Goal: Communication & Community: Ask a question

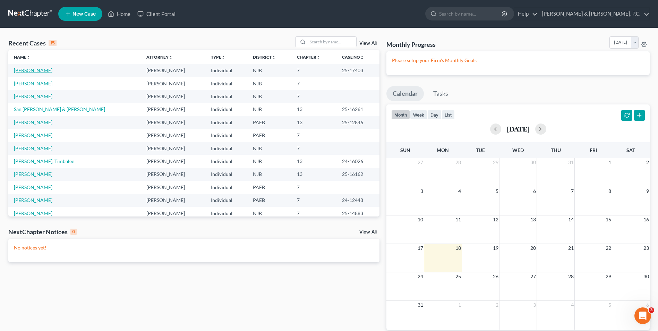
click at [34, 70] on link "[PERSON_NAME]" at bounding box center [33, 70] width 38 height 6
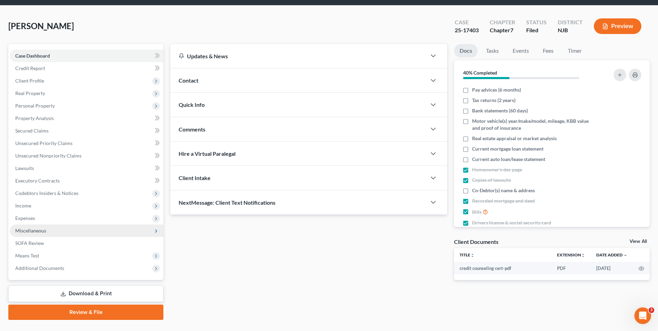
scroll to position [35, 0]
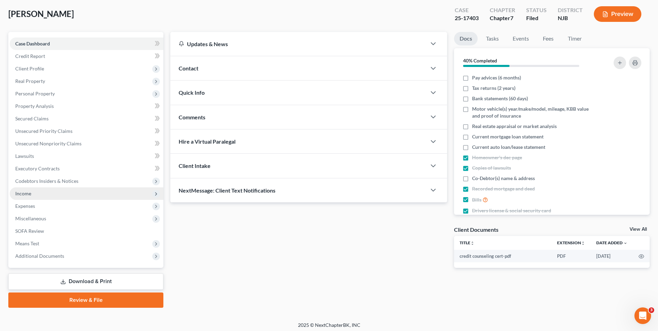
click at [32, 193] on span "Income" at bounding box center [87, 193] width 154 height 12
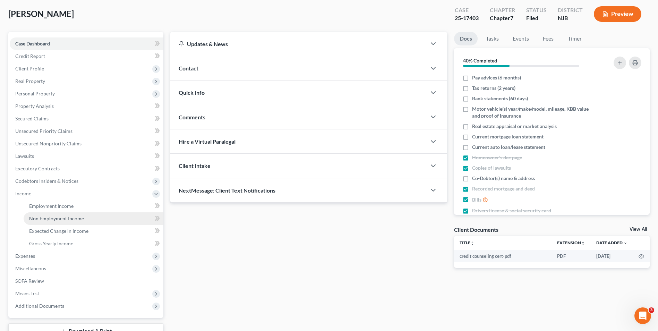
click at [57, 219] on span "Non Employment Income" at bounding box center [56, 218] width 55 height 6
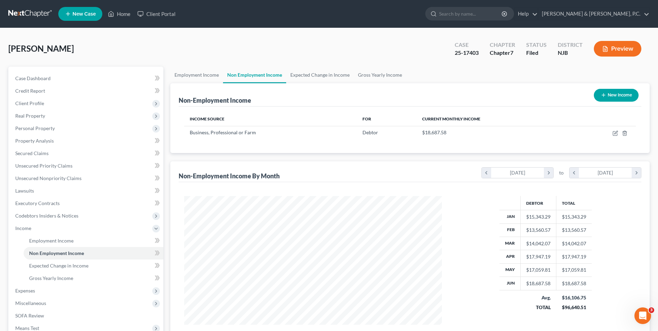
scroll to position [129, 271]
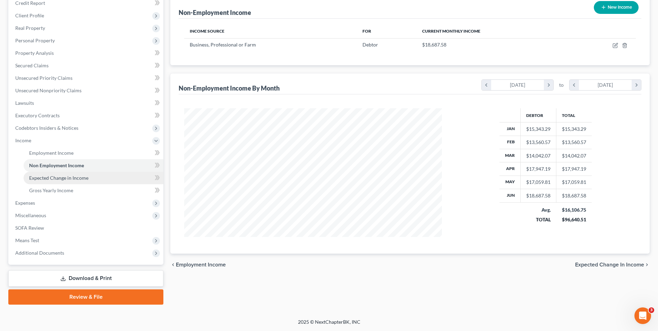
click at [53, 174] on link "Expected Change in Income" at bounding box center [94, 178] width 140 height 12
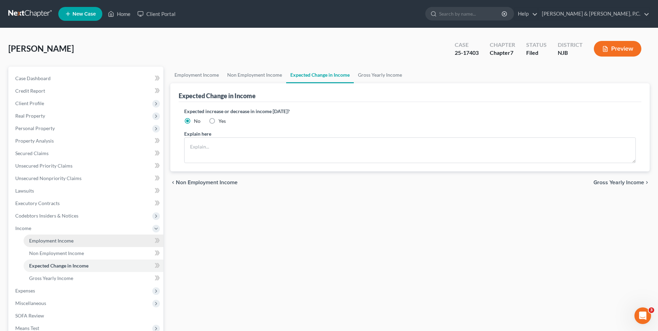
click at [61, 241] on span "Employment Income" at bounding box center [51, 241] width 44 height 6
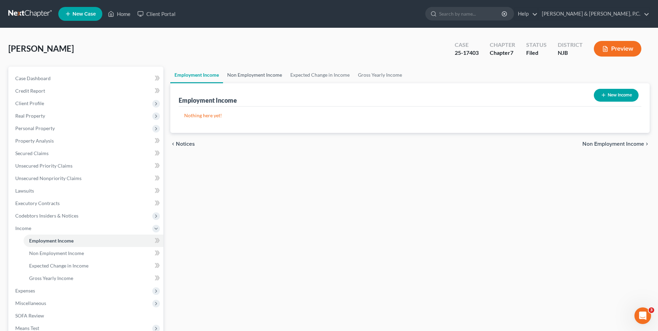
click at [259, 74] on link "Non Employment Income" at bounding box center [254, 75] width 63 height 17
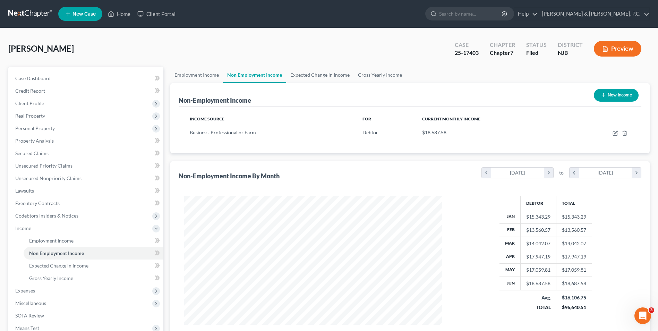
click at [251, 76] on link "Non Employment Income" at bounding box center [254, 75] width 63 height 17
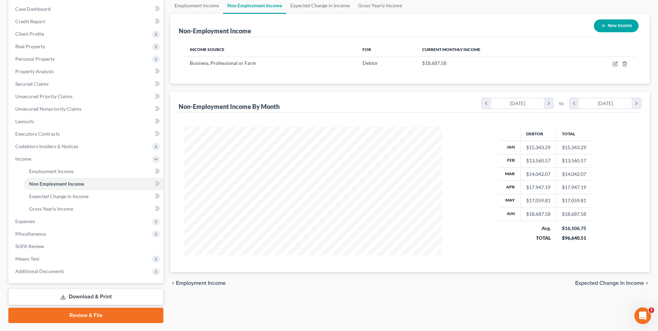
click at [91, 297] on link "Download & Print" at bounding box center [85, 296] width 155 height 16
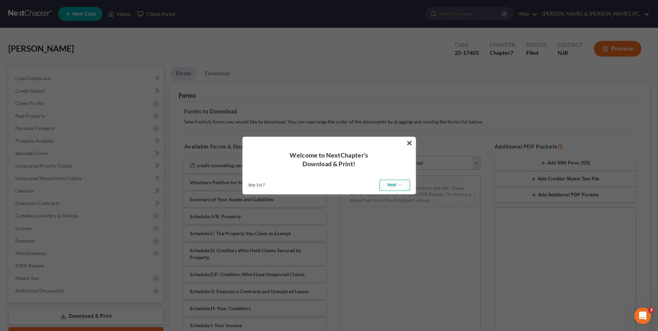
click at [397, 185] on link "Next →" at bounding box center [394, 185] width 31 height 11
select select "0"
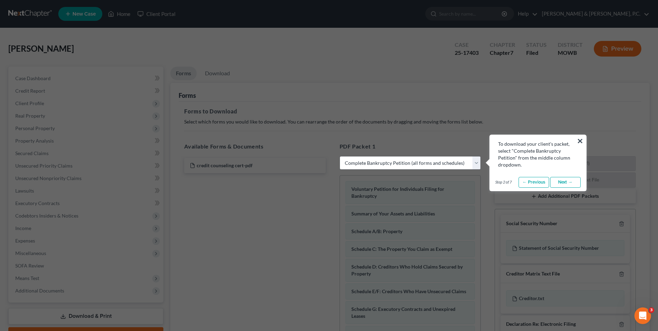
click at [576, 141] on div "To download your client's packet, select "Complete Bankruptcy Petition" from th…" at bounding box center [538, 154] width 80 height 28
click at [568, 182] on link "Next →" at bounding box center [565, 182] width 31 height 11
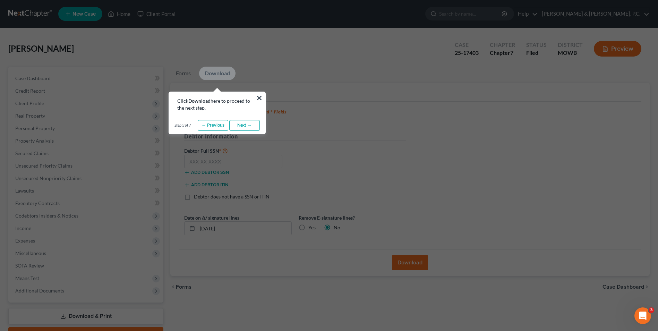
click at [255, 98] on div "Click Download here to proceed to the next step." at bounding box center [217, 104] width 80 height 14
click at [262, 96] on div "Click Download here to proceed to the next step." at bounding box center [217, 101] width 96 height 19
click at [262, 96] on div "× Click Download here to proceed to the next step. Step 3 of 7 ← Previous Next …" at bounding box center [217, 113] width 97 height 43
drag, startPoint x: 261, startPoint y: 97, endPoint x: 257, endPoint y: 99, distance: 4.7
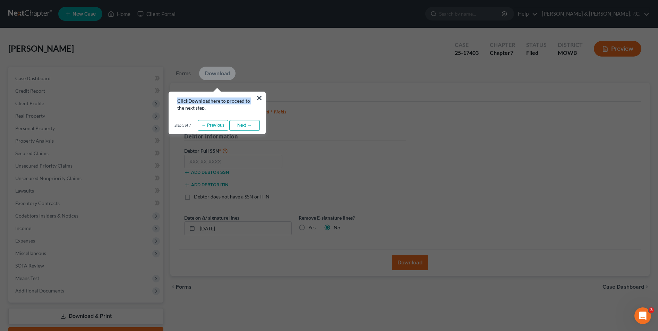
click at [257, 99] on button "×" at bounding box center [259, 97] width 7 height 11
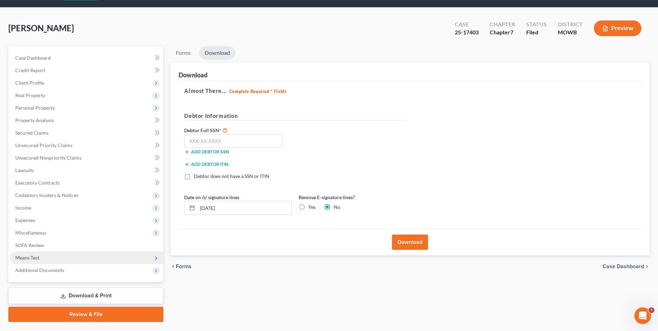
scroll to position [38, 0]
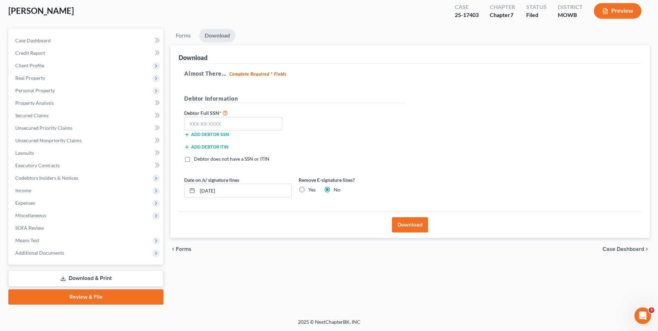
click at [114, 278] on link "Download & Print" at bounding box center [85, 278] width 155 height 16
click at [186, 37] on link "Forms" at bounding box center [183, 36] width 26 height 14
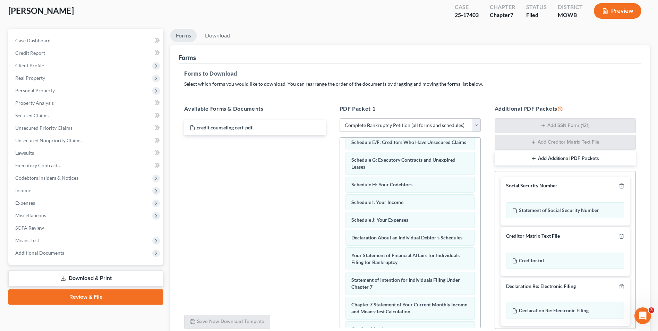
scroll to position [0, 0]
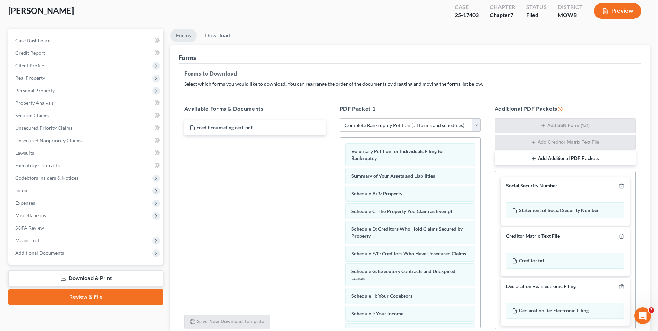
click at [473, 126] on select "Choose Default Petition PDF Packet Complete Bankruptcy Petition (all forms and …" at bounding box center [409, 125] width 141 height 14
select select
click at [339, 118] on select "Choose Default Petition PDF Packet Complete Bankruptcy Petition (all forms and …" at bounding box center [409, 125] width 141 height 14
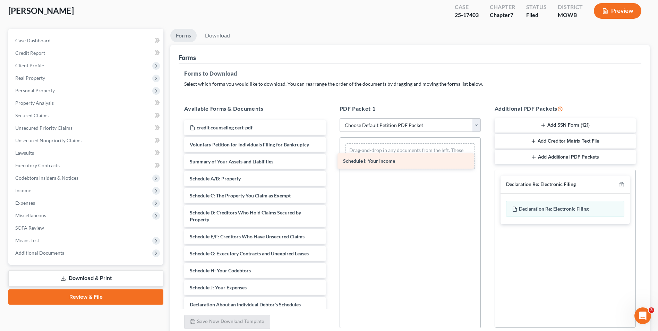
drag, startPoint x: 239, startPoint y: 294, endPoint x: 392, endPoint y: 167, distance: 198.8
click at [331, 167] on div "Schedule I: Your Income credit counseling cert-pdf Voluntary Petition for Indiv…" at bounding box center [255, 289] width 152 height 339
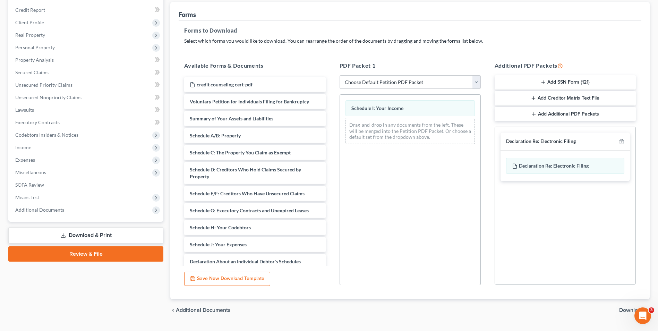
scroll to position [97, 0]
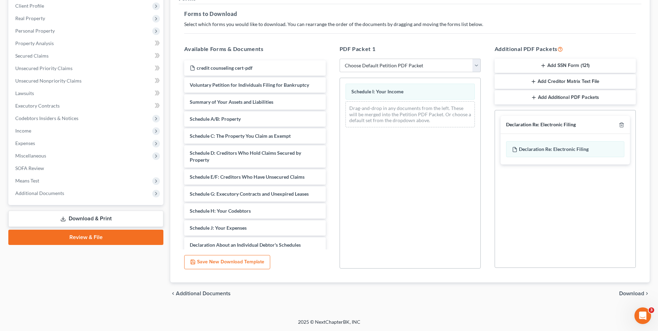
click at [623, 293] on span "Download" at bounding box center [631, 294] width 25 height 6
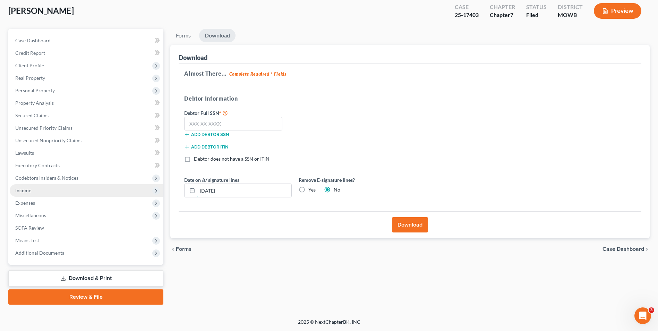
drag, startPoint x: 238, startPoint y: 192, endPoint x: 158, endPoint y: 189, distance: 79.1
click at [158, 189] on div "Petition Navigation Case Dashboard Payments Invoices Payments Payments Credit R…" at bounding box center [329, 167] width 648 height 276
click at [308, 190] on label "Yes" at bounding box center [311, 189] width 7 height 7
click at [311, 190] on input "Yes" at bounding box center [313, 188] width 5 height 5
radio input "true"
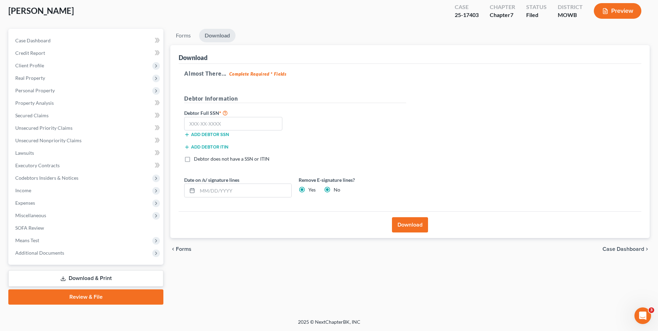
radio input "false"
click at [406, 227] on button "Download" at bounding box center [410, 224] width 36 height 15
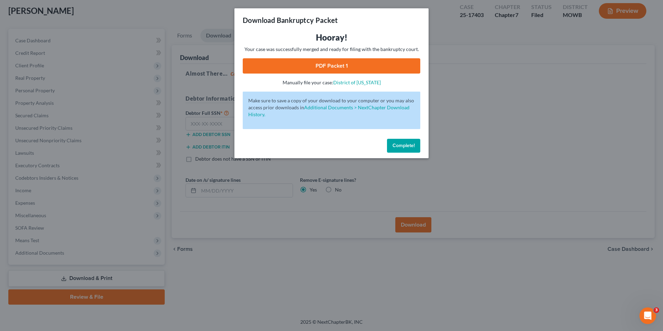
click at [369, 61] on link "PDF Packet 1" at bounding box center [332, 65] width 178 height 15
click at [406, 149] on button "Complete!" at bounding box center [403, 146] width 33 height 14
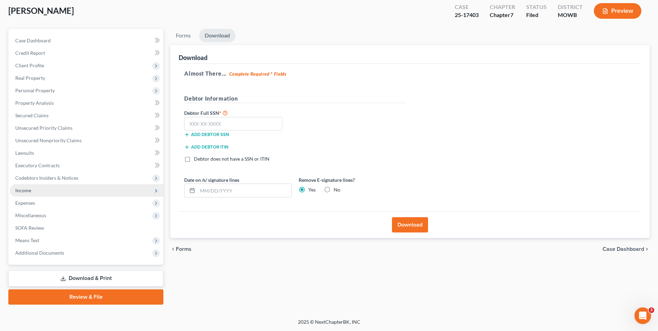
click at [32, 189] on span "Income" at bounding box center [87, 190] width 154 height 12
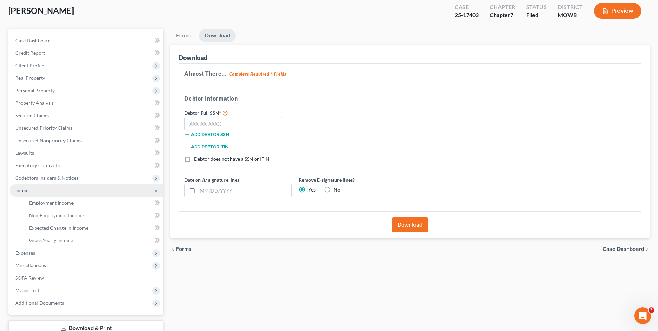
click at [32, 189] on span "Income" at bounding box center [87, 190] width 154 height 12
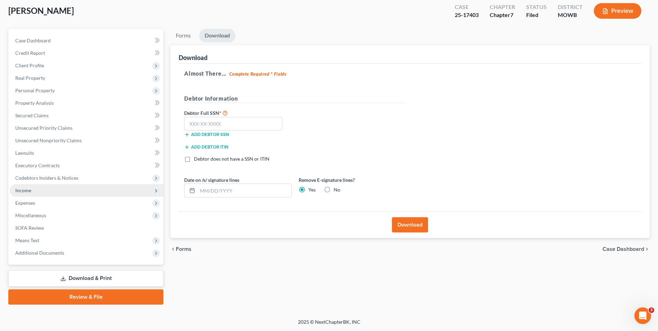
click at [32, 189] on span "Income" at bounding box center [87, 190] width 154 height 12
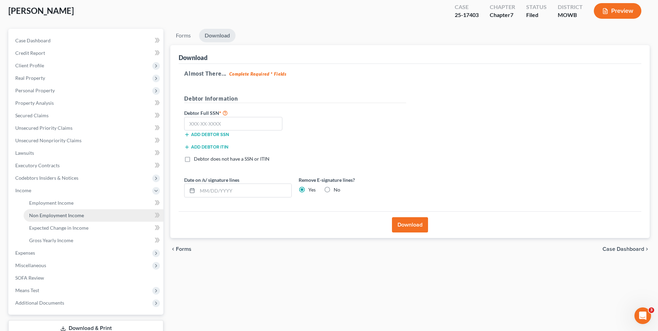
click at [55, 214] on span "Non Employment Income" at bounding box center [56, 215] width 55 height 6
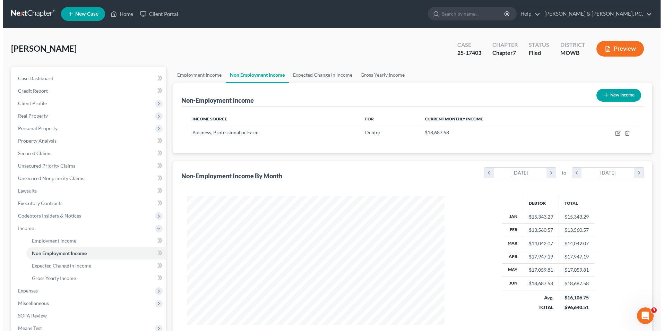
scroll to position [129, 271]
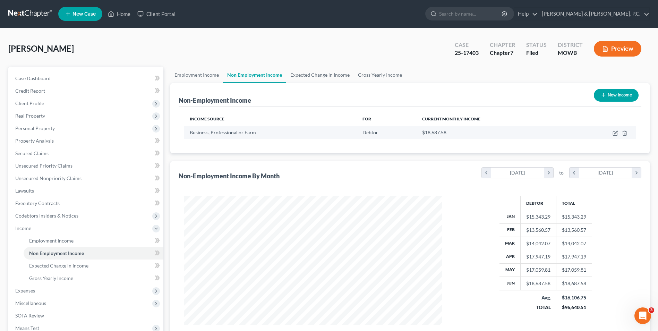
click at [612, 131] on td at bounding box center [603, 132] width 64 height 13
click at [615, 132] on icon "button" at bounding box center [615, 133] width 6 height 6
select select "10"
select select "0"
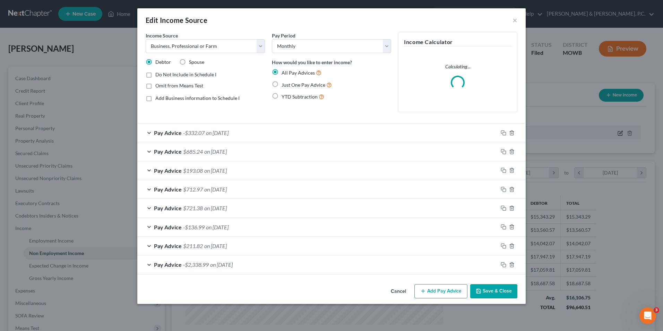
scroll to position [130, 274]
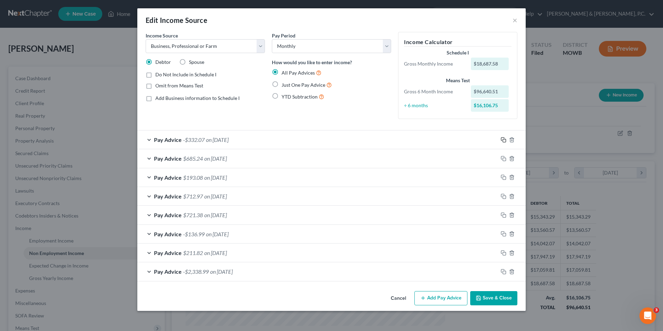
click at [503, 139] on rect "button" at bounding box center [504, 140] width 3 height 3
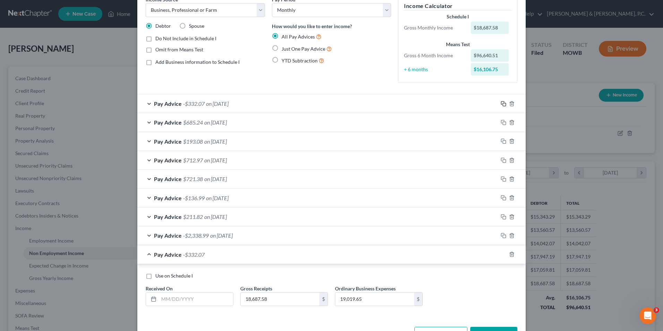
scroll to position [60, 0]
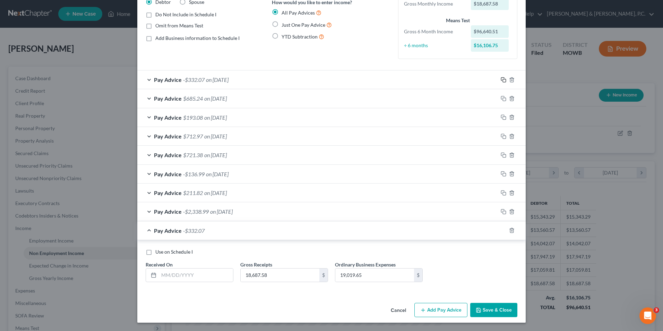
click at [503, 81] on rect "button" at bounding box center [504, 80] width 3 height 3
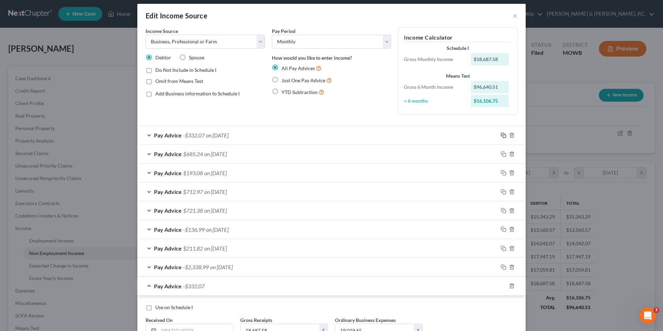
scroll to position [0, 0]
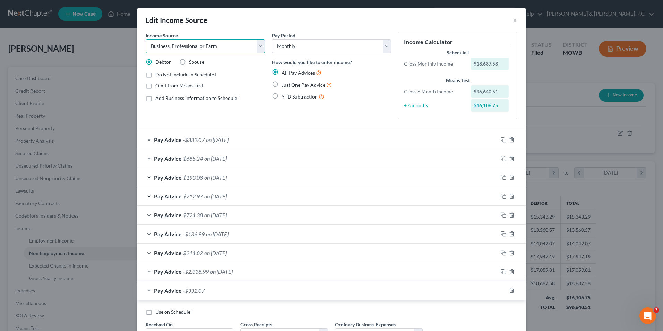
click at [256, 46] on select "Select Unemployment Disability (from employer) Pension Retirement Social Securi…" at bounding box center [205, 46] width 119 height 14
click at [350, 120] on div "Pay Period Select Monthly Twice Monthly Every Other Week Weekly How would you l…" at bounding box center [331, 78] width 126 height 93
click at [155, 100] on label "Add Business information to Schedule I" at bounding box center [197, 98] width 84 height 7
click at [158, 99] on input "Add Business information to Schedule I" at bounding box center [160, 97] width 5 height 5
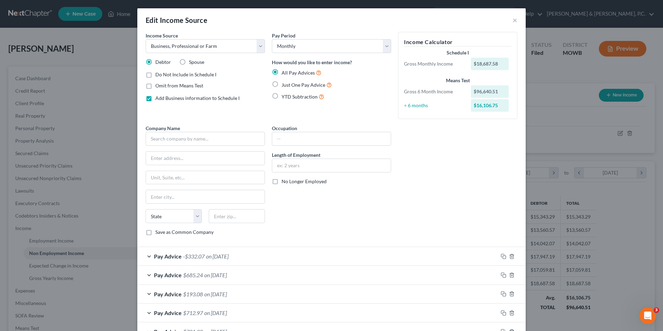
click at [155, 98] on label "Add Business information to Schedule I" at bounding box center [197, 98] width 84 height 7
click at [158, 98] on input "Add Business information to Schedule I" at bounding box center [160, 97] width 5 height 5
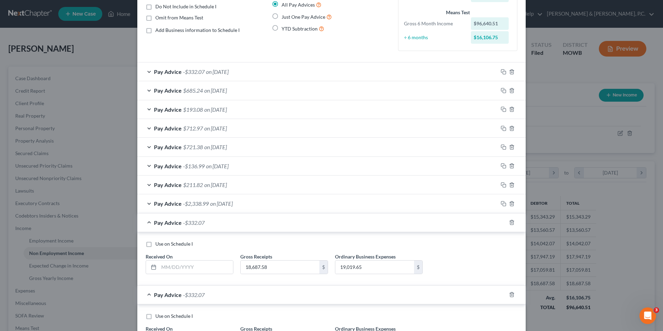
scroll to position [69, 0]
click at [503, 72] on icon "button" at bounding box center [504, 71] width 6 height 6
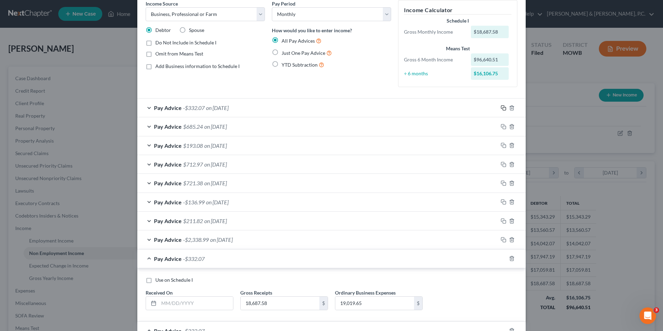
scroll to position [0, 0]
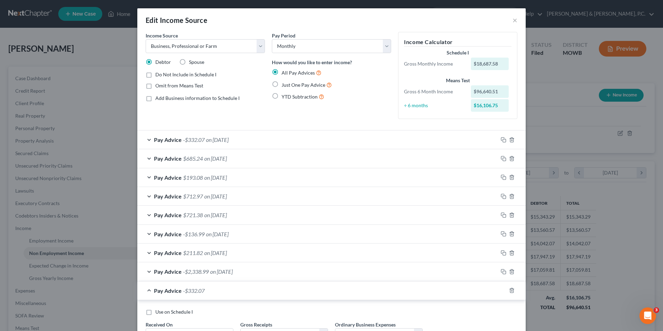
click at [155, 99] on label "Add Business information to Schedule I" at bounding box center [197, 98] width 84 height 7
click at [158, 99] on input "Add Business information to Schedule I" at bounding box center [160, 97] width 5 height 5
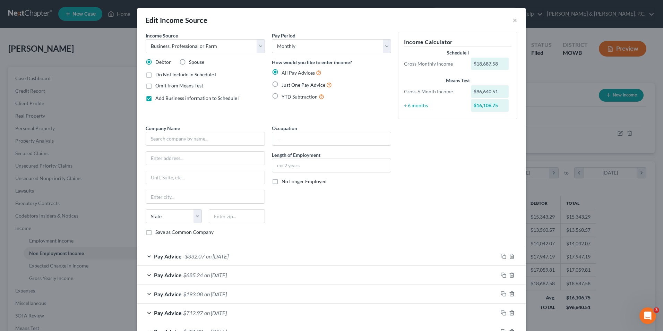
click at [155, 100] on label "Add Business information to Schedule I" at bounding box center [197, 98] width 84 height 7
click at [158, 99] on input "Add Business information to Schedule I" at bounding box center [160, 97] width 5 height 5
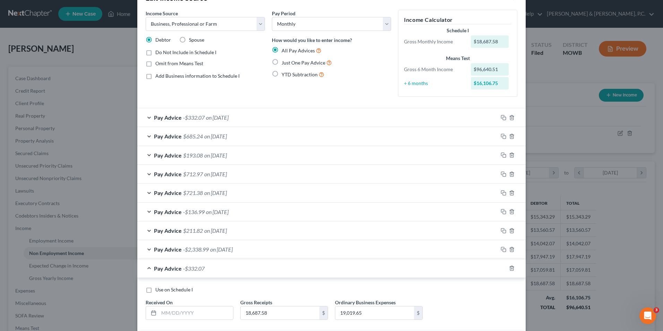
scroll to position [35, 0]
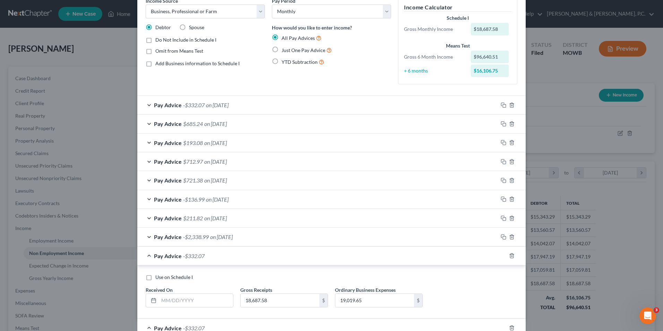
click at [155, 63] on label "Add Business information to Schedule I" at bounding box center [197, 63] width 84 height 7
click at [158, 63] on input "Add Business information to Schedule I" at bounding box center [160, 62] width 5 height 5
checkbox input "true"
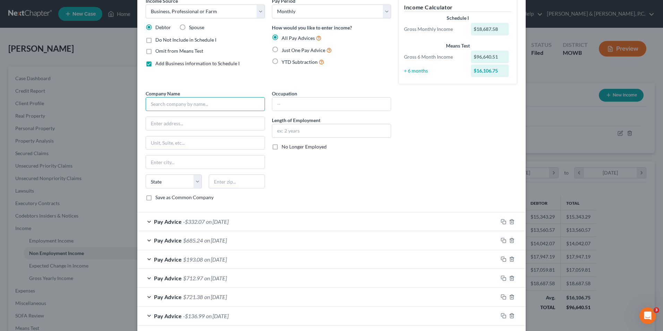
click at [178, 103] on input "text" at bounding box center [205, 104] width 119 height 14
click at [156, 103] on input "text" at bounding box center [205, 104] width 119 height 14
click at [223, 70] on div "Income Source * Select Unemployment Disability (from employer) Pension Retireme…" at bounding box center [205, 43] width 126 height 93
click at [231, 106] on input "text" at bounding box center [205, 104] width 119 height 14
click at [303, 103] on input "text" at bounding box center [331, 103] width 119 height 13
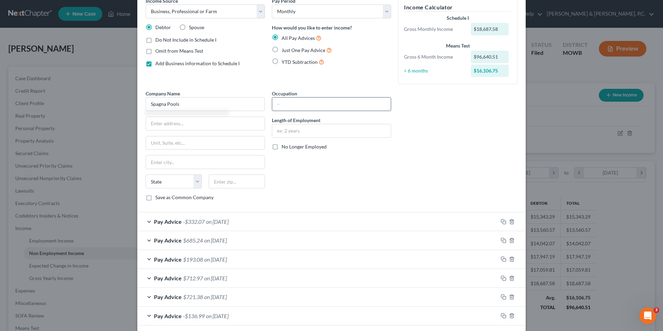
type input "Spagna Pools"
type input "owner"
click at [296, 131] on input "text" at bounding box center [331, 130] width 119 height 13
type input "1 year"
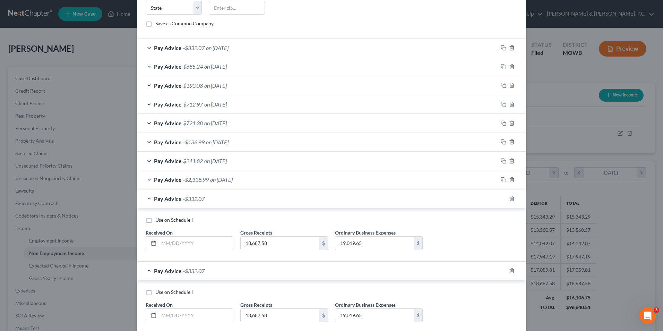
scroll to position [312, 0]
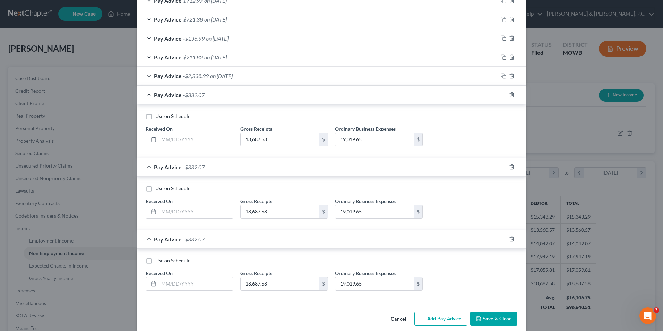
click at [489, 318] on button "Save & Close" at bounding box center [493, 318] width 47 height 15
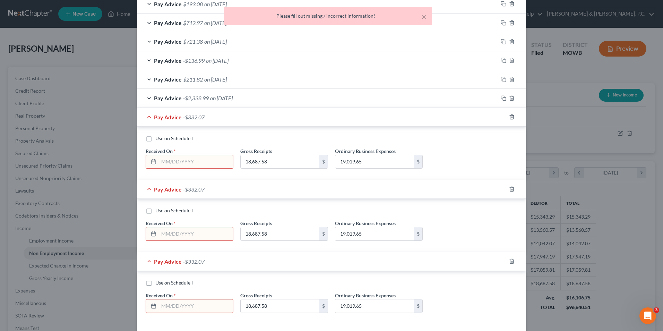
scroll to position [321, 0]
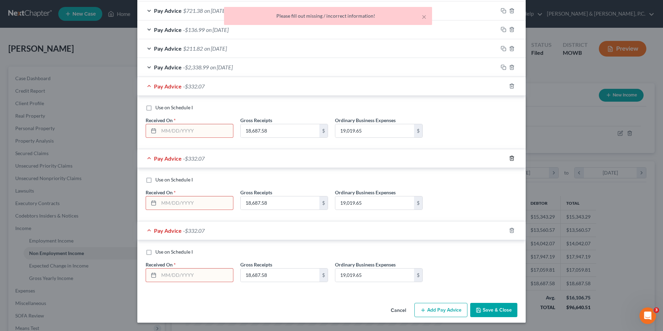
click at [510, 157] on polyline "button" at bounding box center [512, 157] width 4 height 0
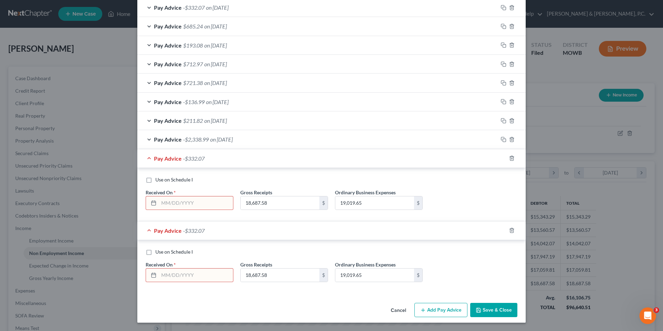
scroll to position [249, 0]
drag, startPoint x: 509, startPoint y: 158, endPoint x: 511, endPoint y: 170, distance: 12.4
click at [509, 158] on icon "button" at bounding box center [512, 158] width 6 height 6
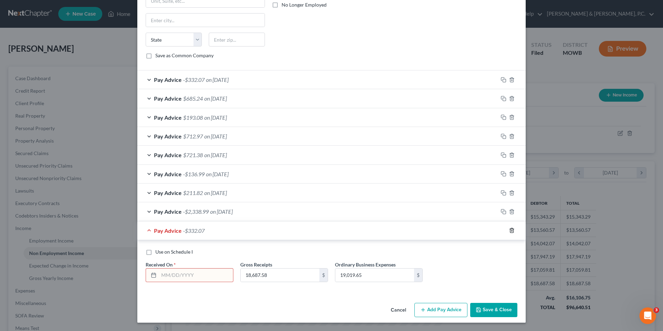
click at [510, 229] on icon "button" at bounding box center [511, 230] width 3 height 5
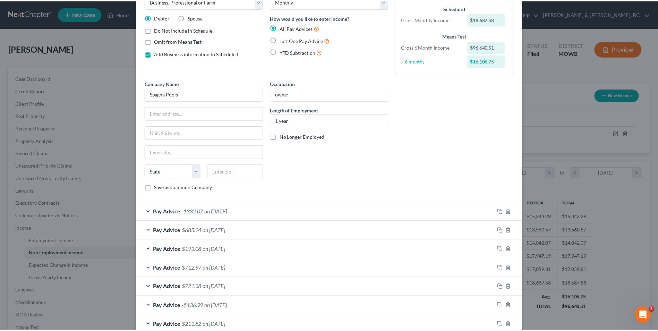
scroll to position [105, 0]
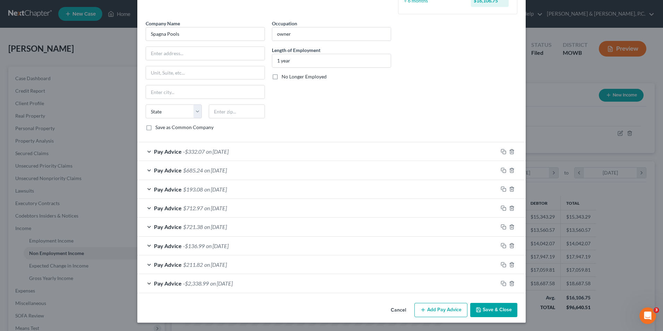
click at [497, 313] on button "Save & Close" at bounding box center [493, 310] width 47 height 15
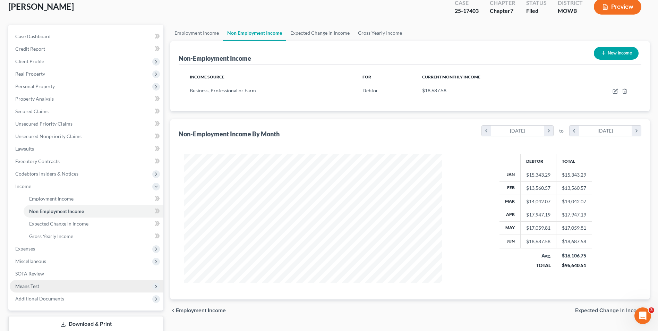
scroll to position [88, 0]
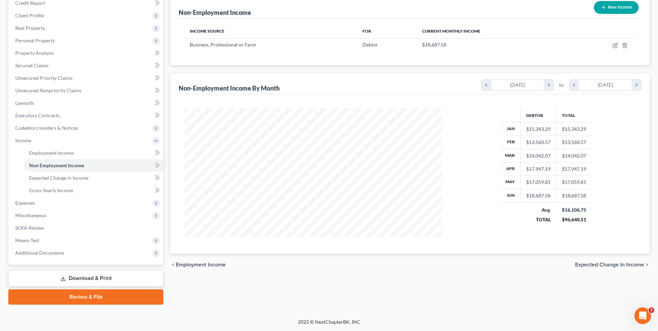
click at [105, 280] on link "Download & Print" at bounding box center [85, 278] width 155 height 16
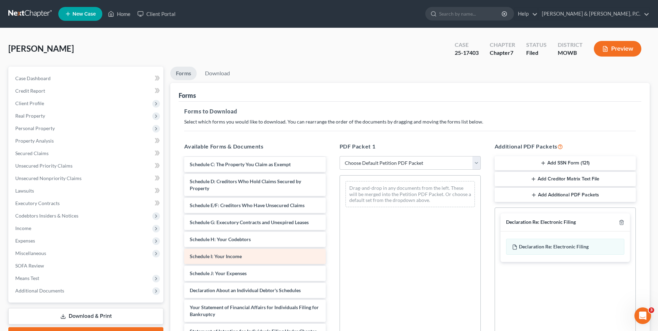
scroll to position [69, 0]
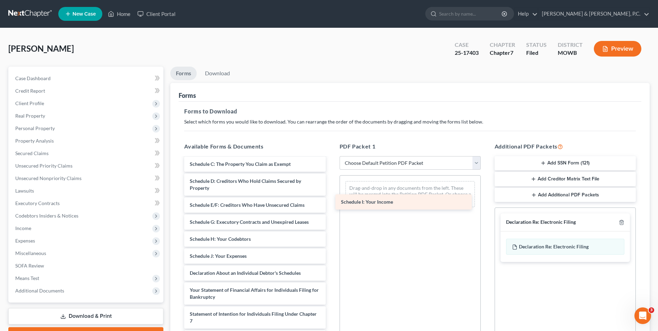
drag, startPoint x: 226, startPoint y: 257, endPoint x: 377, endPoint y: 203, distance: 160.1
click at [331, 203] on div "Schedule I: Your Income credit counseling cert-pdf Voluntary Petition for Indiv…" at bounding box center [255, 257] width 152 height 339
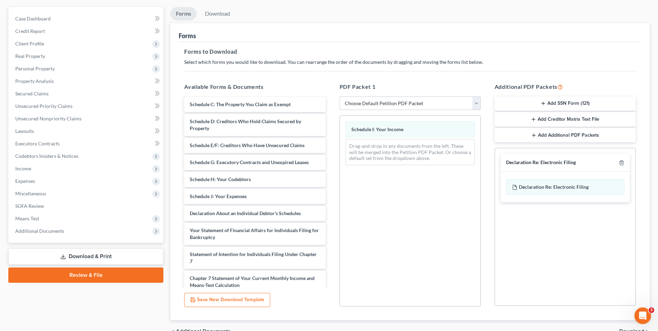
scroll to position [97, 0]
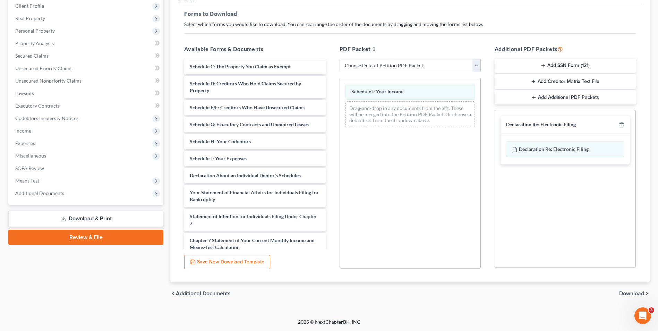
click at [636, 294] on span "Download" at bounding box center [631, 294] width 25 height 6
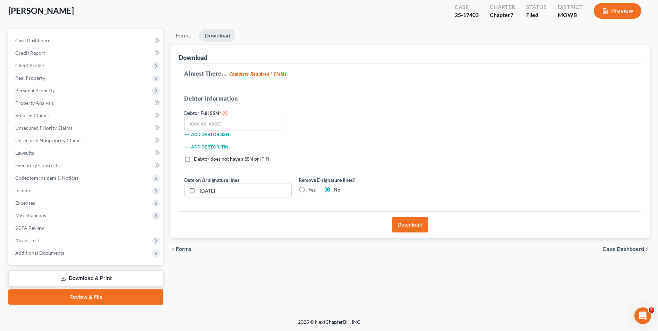
click at [308, 190] on label "Yes" at bounding box center [311, 189] width 7 height 7
click at [311, 190] on input "Yes" at bounding box center [313, 188] width 5 height 5
radio input "true"
radio input "false"
click at [402, 222] on button "Download" at bounding box center [410, 224] width 36 height 15
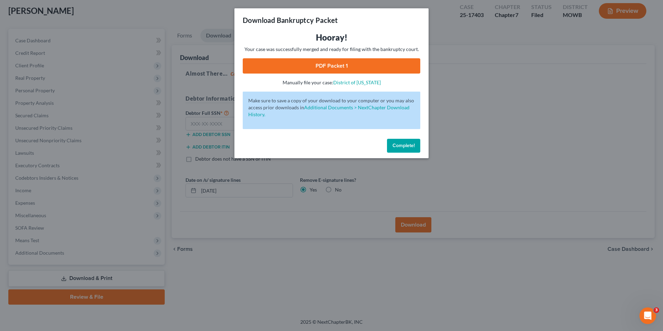
click at [408, 146] on span "Complete!" at bounding box center [404, 146] width 22 height 6
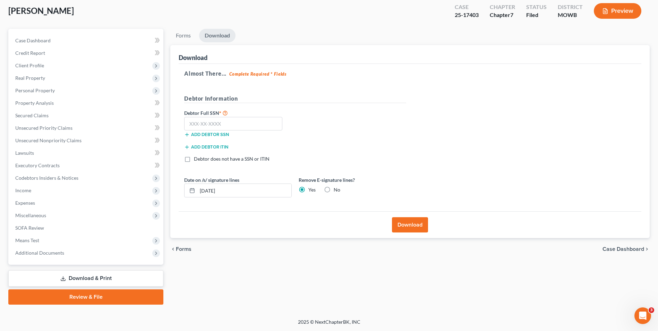
click at [411, 224] on button "Download" at bounding box center [410, 224] width 36 height 15
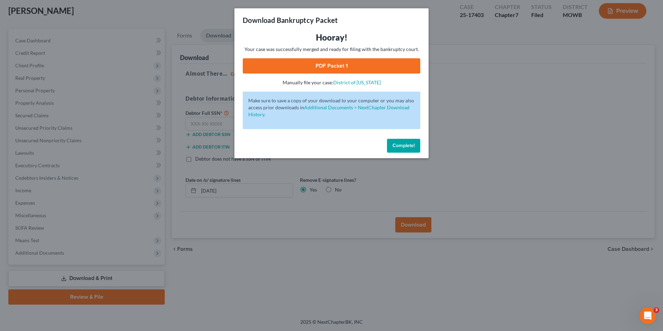
click at [305, 68] on link "PDF Packet 1" at bounding box center [332, 65] width 178 height 15
click at [407, 143] on span "Complete!" at bounding box center [404, 146] width 22 height 6
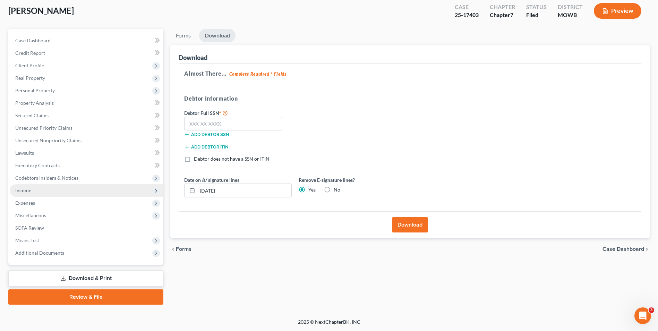
click at [40, 189] on span "Income" at bounding box center [87, 190] width 154 height 12
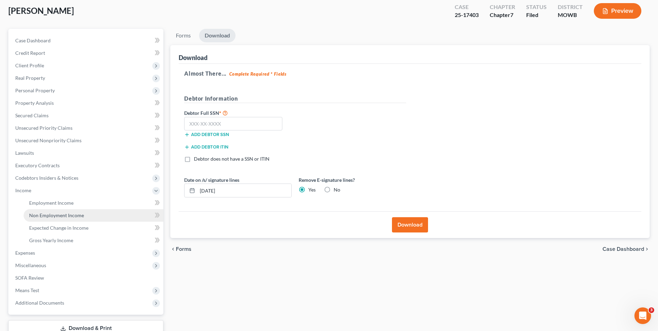
drag, startPoint x: 77, startPoint y: 216, endPoint x: 107, endPoint y: 215, distance: 30.2
click at [77, 216] on span "Non Employment Income" at bounding box center [56, 215] width 55 height 6
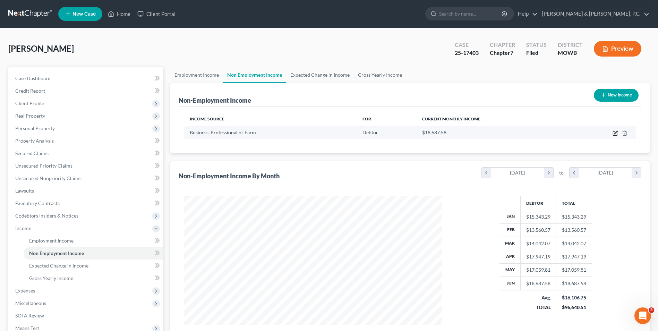
click at [616, 133] on icon "button" at bounding box center [615, 133] width 6 height 6
select select "10"
select select "0"
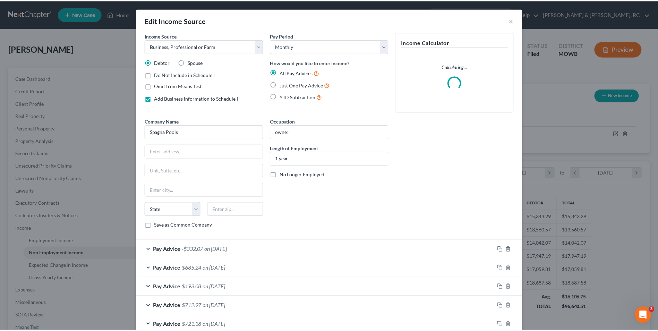
scroll to position [130, 274]
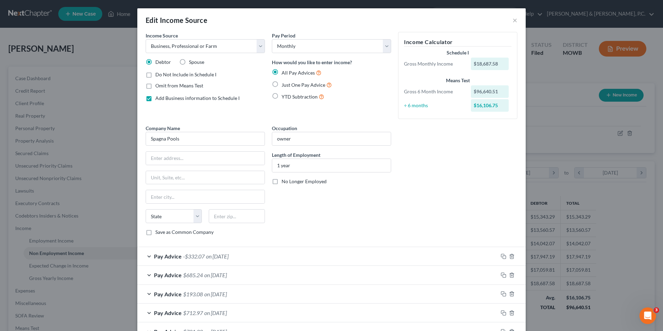
click at [155, 99] on label "Add Business information to Schedule I" at bounding box center [197, 98] width 84 height 7
click at [158, 99] on input "Add Business information to Schedule I" at bounding box center [160, 97] width 5 height 5
checkbox input "false"
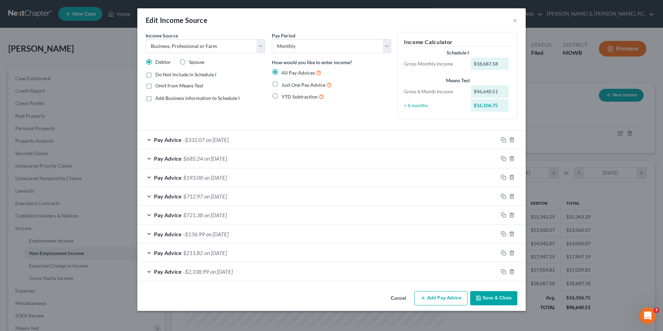
click at [397, 298] on button "Cancel" at bounding box center [398, 299] width 26 height 14
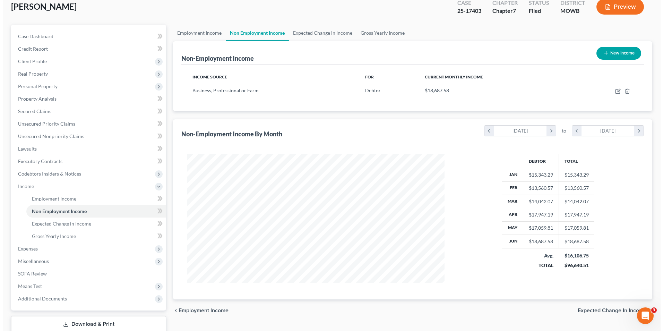
scroll to position [0, 0]
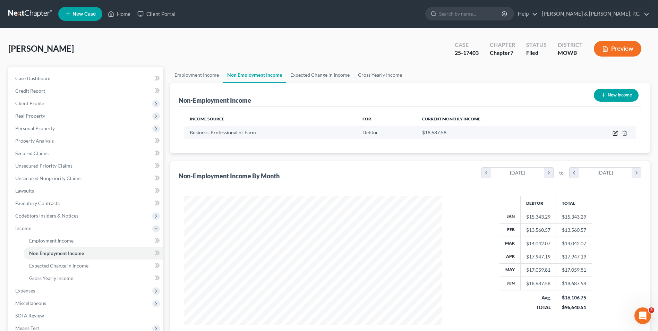
click at [614, 135] on icon "button" at bounding box center [615, 133] width 4 height 4
select select "10"
select select "0"
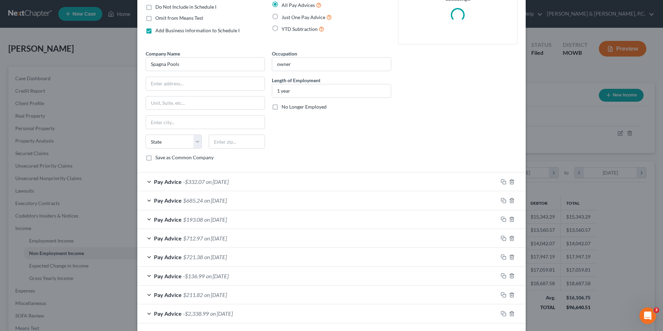
scroll to position [69, 0]
click at [501, 180] on icon "button" at bounding box center [504, 180] width 6 height 6
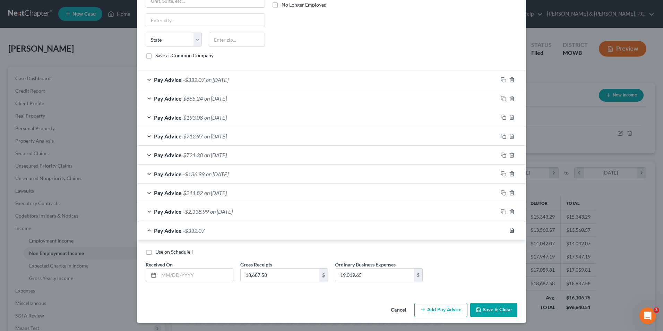
click at [511, 230] on icon "button" at bounding box center [512, 230] width 6 height 6
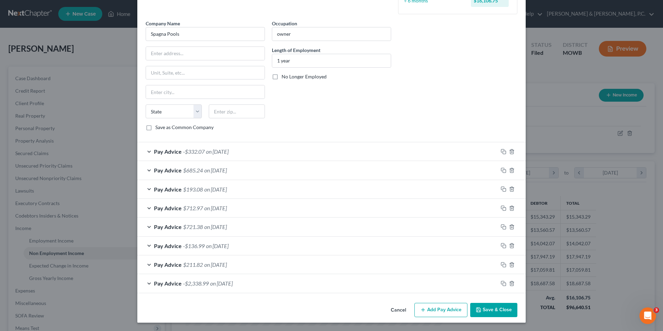
click at [149, 150] on div "Pay Advice -$332.07 on [DATE]" at bounding box center [317, 151] width 361 height 18
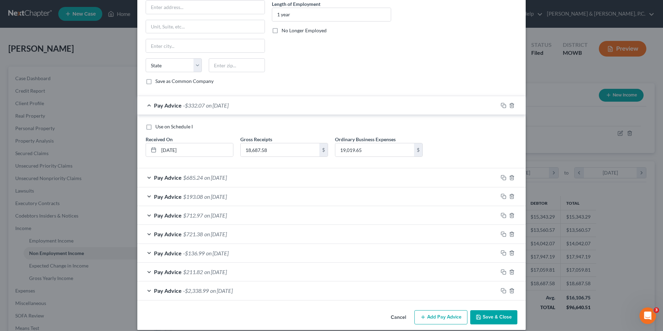
scroll to position [158, 0]
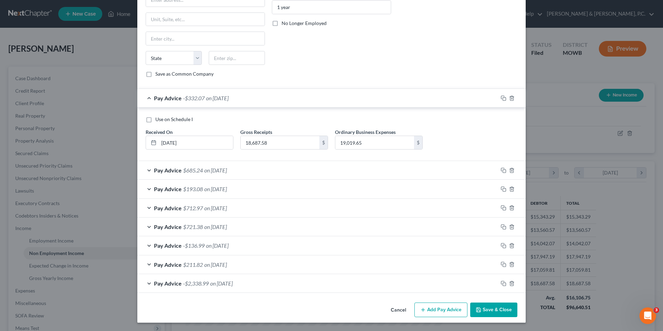
click at [155, 120] on label "Use on Schedule I" at bounding box center [173, 119] width 37 height 7
click at [158, 120] on input "Use on Schedule I" at bounding box center [160, 118] width 5 height 5
checkbox input "true"
click at [145, 172] on div "Pay Advice $685.24 on [DATE]" at bounding box center [317, 170] width 361 height 18
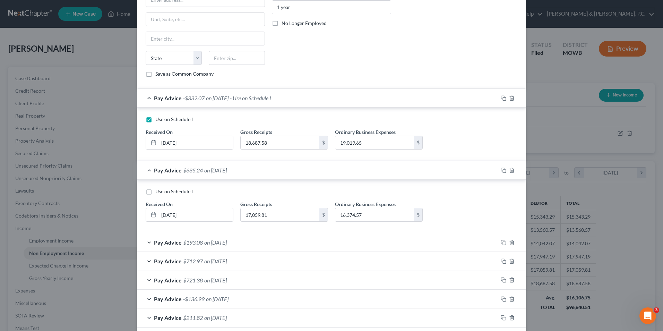
click at [155, 190] on label "Use on Schedule I" at bounding box center [173, 191] width 37 height 7
click at [158, 190] on input "Use on Schedule I" at bounding box center [160, 190] width 5 height 5
checkbox input "true"
checkbox input "false"
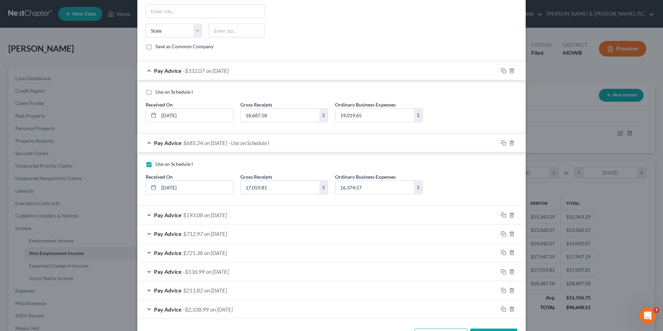
scroll to position [212, 0]
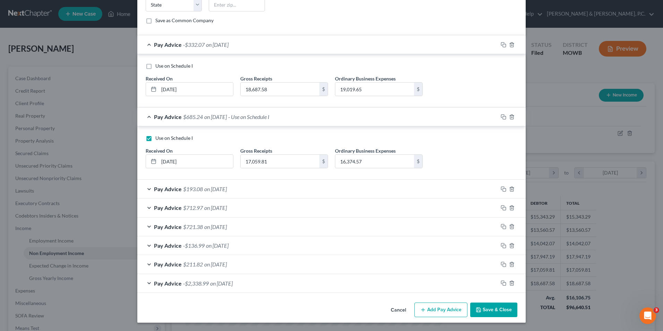
click at [145, 187] on div "Pay Advice $193.08 on [DATE]" at bounding box center [317, 189] width 361 height 18
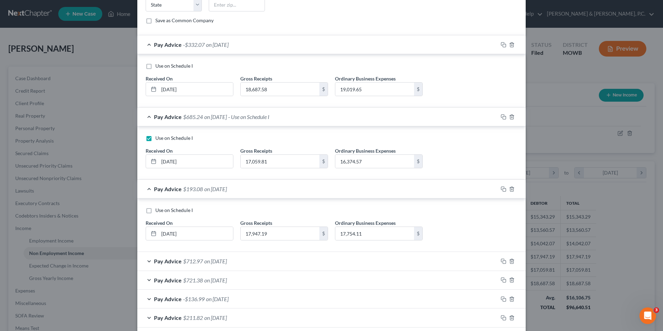
click at [155, 212] on label "Use on Schedule I" at bounding box center [173, 210] width 37 height 7
click at [158, 211] on input "Use on Schedule I" at bounding box center [160, 209] width 5 height 5
checkbox input "true"
checkbox input "false"
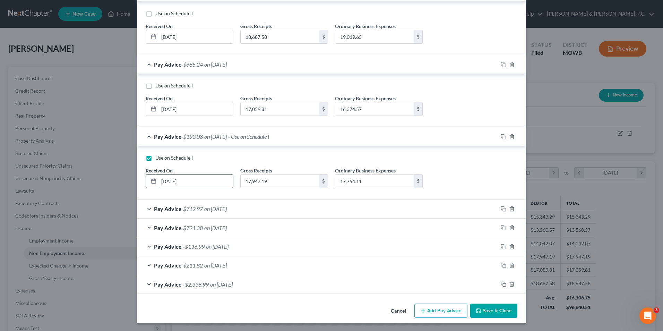
scroll to position [265, 0]
click at [146, 208] on div "Pay Advice $712.97 on [DATE]" at bounding box center [317, 208] width 361 height 18
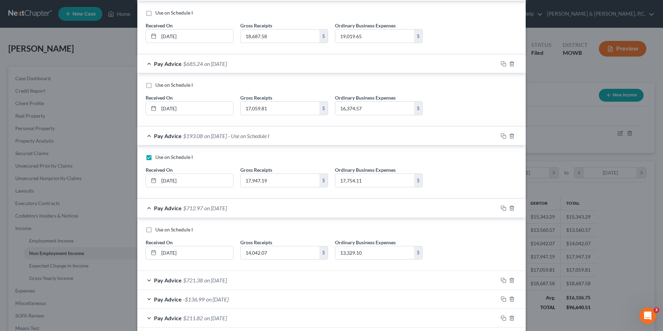
click at [155, 230] on label "Use on Schedule I" at bounding box center [173, 229] width 37 height 7
click at [158, 230] on input "Use on Schedule I" at bounding box center [160, 228] width 5 height 5
checkbox input "true"
checkbox input "false"
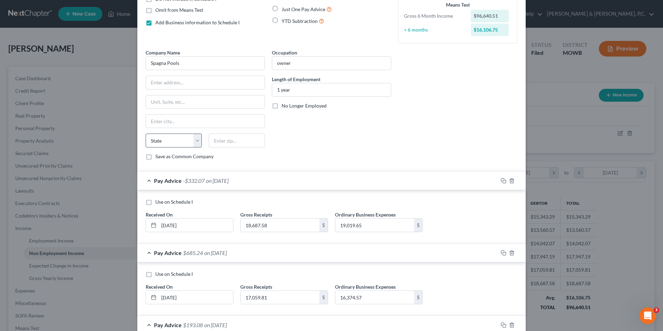
scroll to position [75, 0]
click at [155, 202] on label "Use on Schedule I" at bounding box center [173, 202] width 37 height 7
click at [158, 202] on input "Use on Schedule I" at bounding box center [160, 201] width 5 height 5
checkbox input "true"
checkbox input "false"
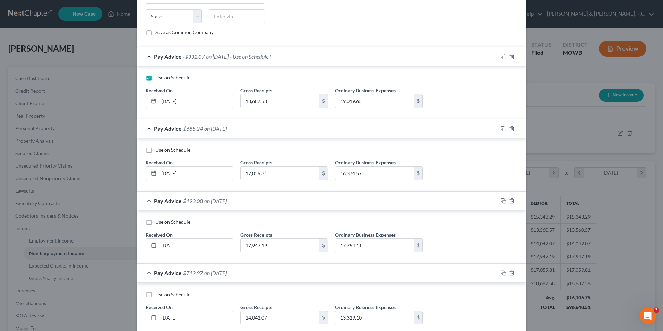
scroll to position [214, 0]
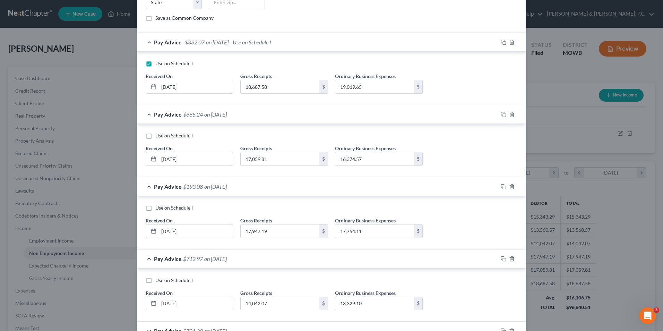
click at [155, 136] on label "Use on Schedule I" at bounding box center [173, 135] width 37 height 7
click at [158, 136] on input "Use on Schedule I" at bounding box center [160, 134] width 5 height 5
checkbox input "true"
checkbox input "false"
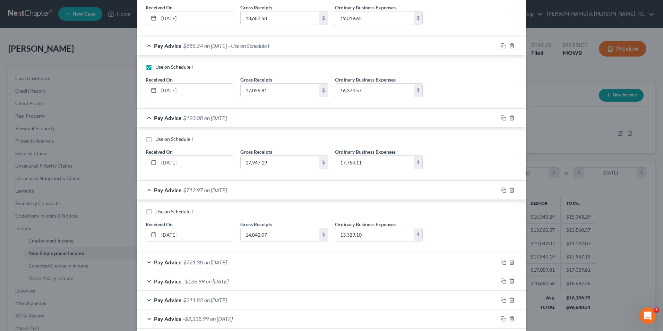
scroll to position [283, 0]
click at [155, 210] on label "Use on Schedule I" at bounding box center [173, 210] width 37 height 7
click at [158, 210] on input "Use on Schedule I" at bounding box center [160, 209] width 5 height 5
checkbox input "true"
checkbox input "false"
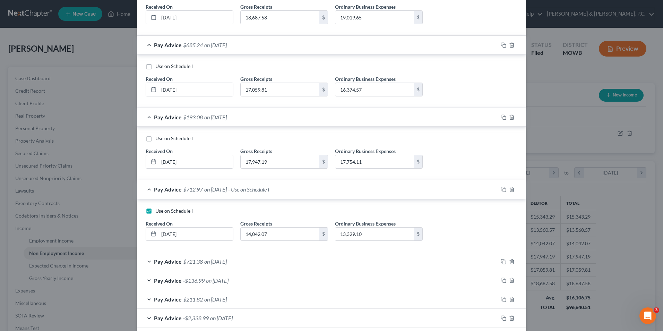
click at [145, 260] on div "Pay Advice $721.38 on [DATE]" at bounding box center [317, 261] width 361 height 18
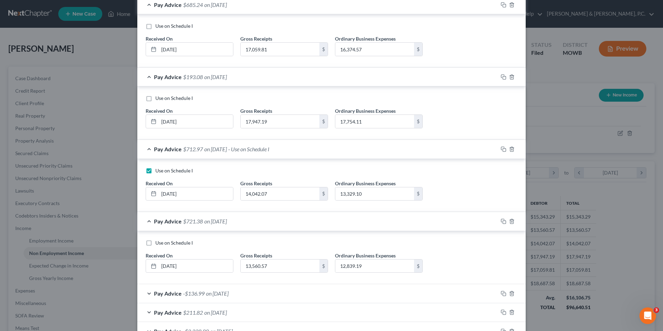
scroll to position [371, 0]
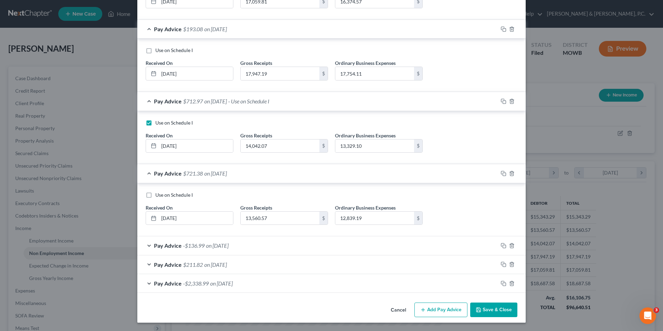
click at [155, 196] on label "Use on Schedule I" at bounding box center [173, 194] width 37 height 7
click at [158, 196] on input "Use on Schedule I" at bounding box center [160, 193] width 5 height 5
checkbox input "true"
checkbox input "false"
click at [146, 244] on div "Pay Advice -$136.99 on [DATE]" at bounding box center [317, 245] width 361 height 18
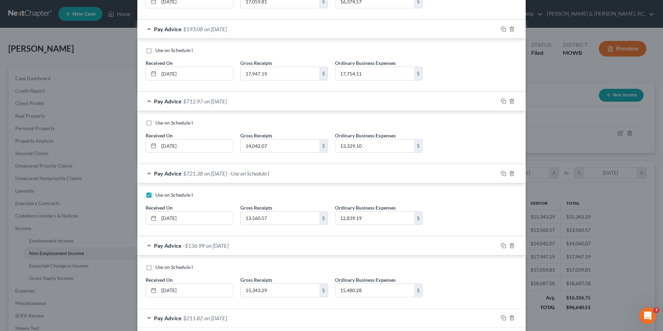
click at [155, 268] on label "Use on Schedule I" at bounding box center [173, 267] width 37 height 7
click at [158, 268] on input "Use on Schedule I" at bounding box center [160, 266] width 5 height 5
checkbox input "true"
checkbox input "false"
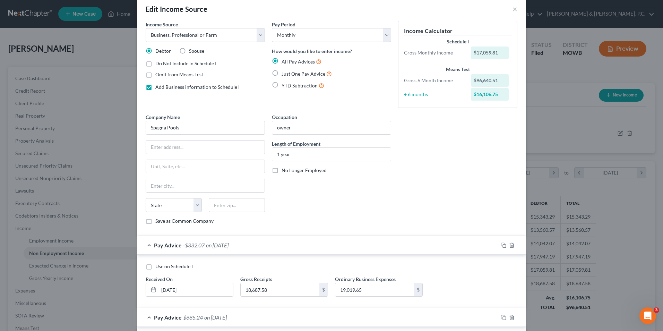
scroll to position [0, 0]
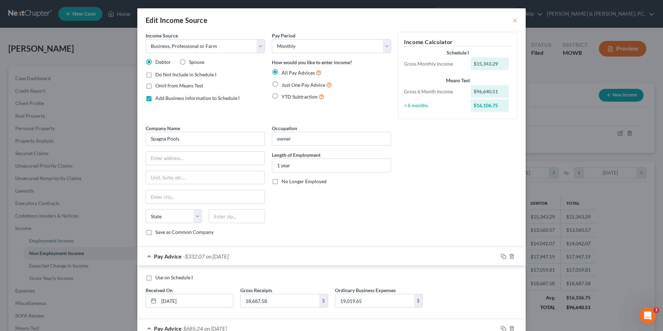
click at [155, 98] on label "Add Business information to Schedule I" at bounding box center [197, 98] width 84 height 7
click at [158, 98] on input "Add Business information to Schedule I" at bounding box center [160, 97] width 5 height 5
checkbox input "false"
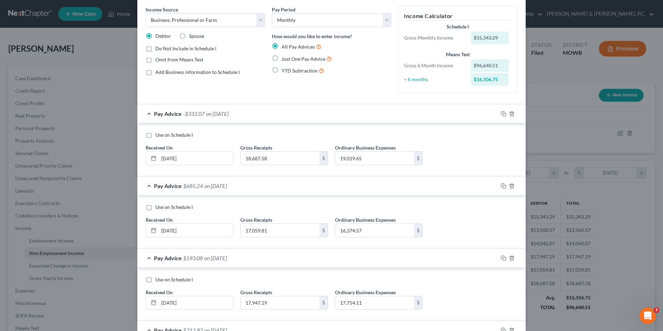
scroll to position [69, 0]
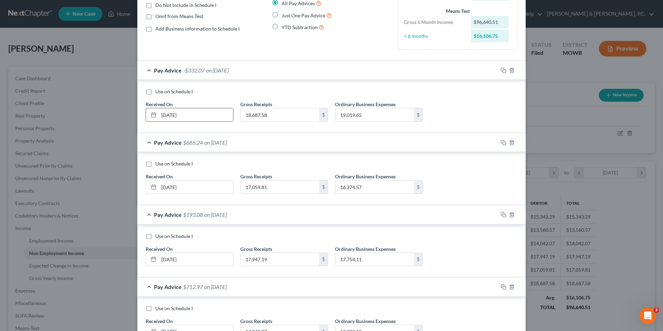
click at [155, 93] on label "Use on Schedule I" at bounding box center [173, 91] width 37 height 7
click at [158, 93] on input "Use on Schedule I" at bounding box center [160, 90] width 5 height 5
checkbox input "true"
checkbox input "false"
click at [155, 166] on label "Use on Schedule I" at bounding box center [173, 163] width 37 height 7
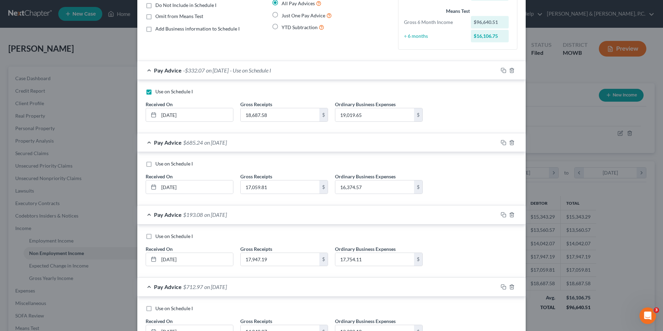
click at [158, 165] on input "Use on Schedule I" at bounding box center [160, 162] width 5 height 5
checkbox input "true"
checkbox input "false"
click at [155, 238] on label "Use on Schedule I" at bounding box center [173, 236] width 37 height 7
click at [158, 237] on input "Use on Schedule I" at bounding box center [160, 235] width 5 height 5
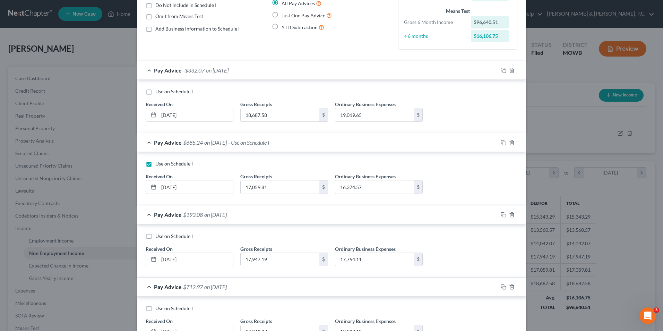
checkbox input "true"
checkbox input "false"
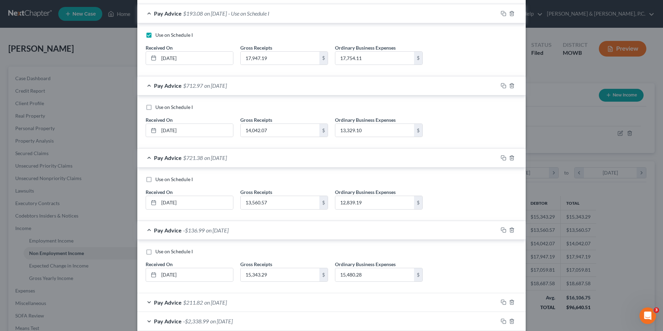
scroll to position [308, 0]
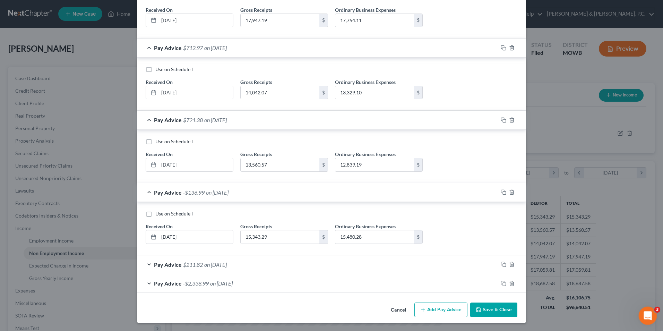
click at [647, 316] on icon "Open Intercom Messenger" at bounding box center [646, 314] width 11 height 11
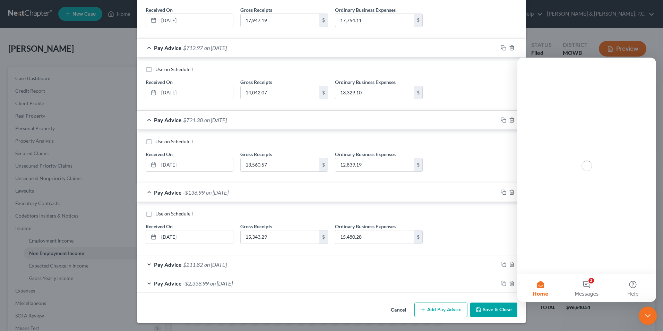
scroll to position [0, 0]
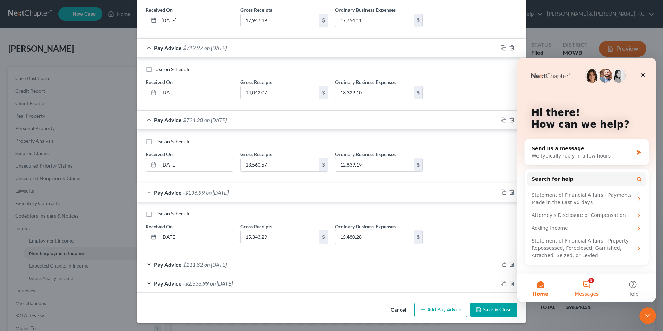
click at [588, 287] on button "5 Messages" at bounding box center [586, 288] width 46 height 28
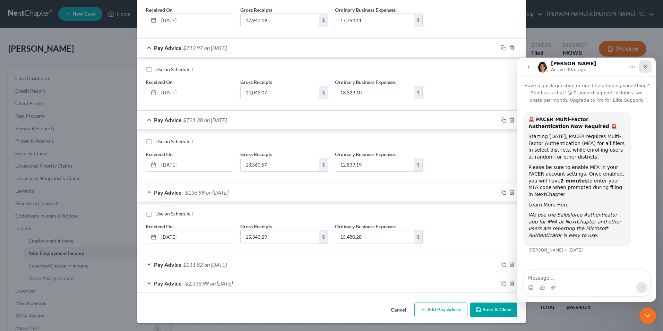
click at [645, 67] on icon "Close" at bounding box center [646, 67] width 6 height 6
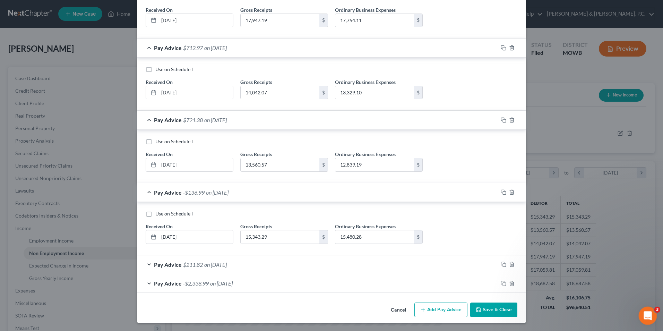
click at [647, 314] on icon "Open Intercom Messenger" at bounding box center [646, 315] width 5 height 6
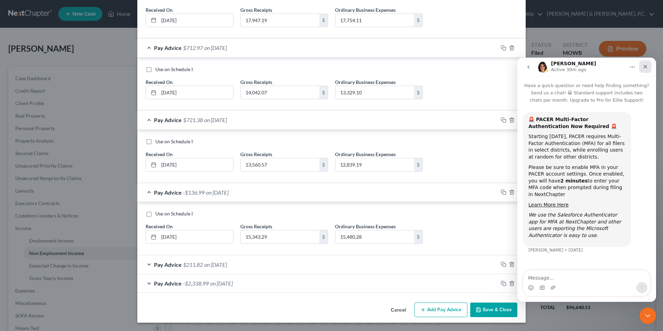
click at [645, 64] on icon "Close" at bounding box center [646, 67] width 6 height 6
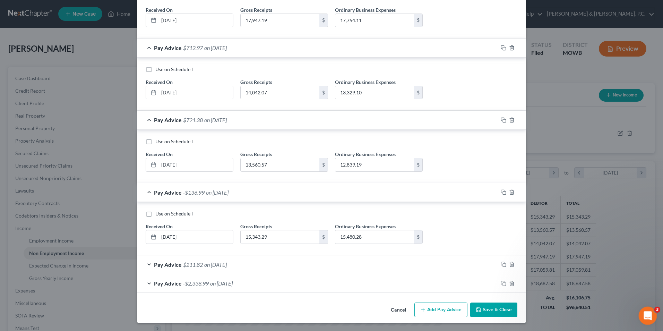
click at [650, 319] on div "Open Intercom Messenger" at bounding box center [646, 314] width 23 height 23
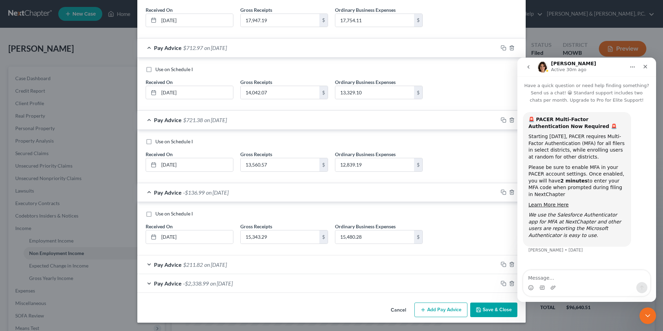
click at [526, 67] on icon "go back" at bounding box center [529, 67] width 6 height 6
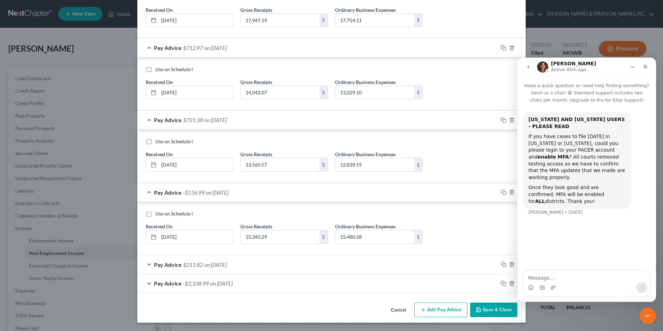
click at [529, 67] on icon "go back" at bounding box center [529, 67] width 6 height 6
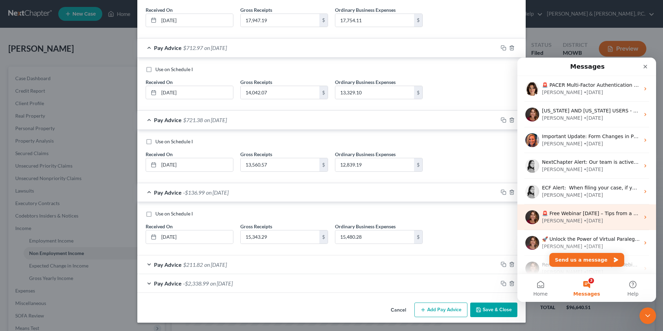
click at [584, 219] on div "• [DATE]" at bounding box center [593, 220] width 19 height 7
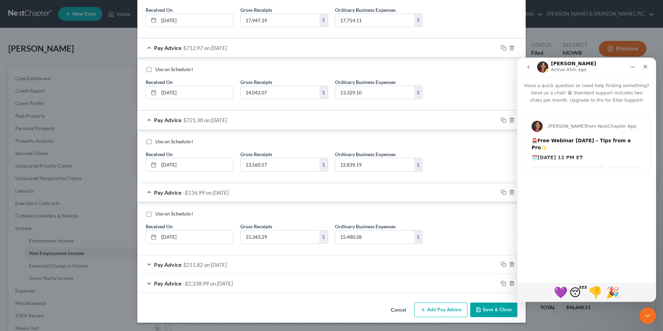
click at [529, 67] on icon "go back" at bounding box center [529, 67] width 6 height 6
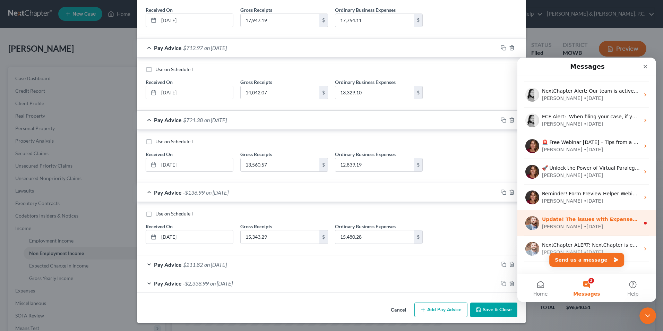
scroll to position [87, 0]
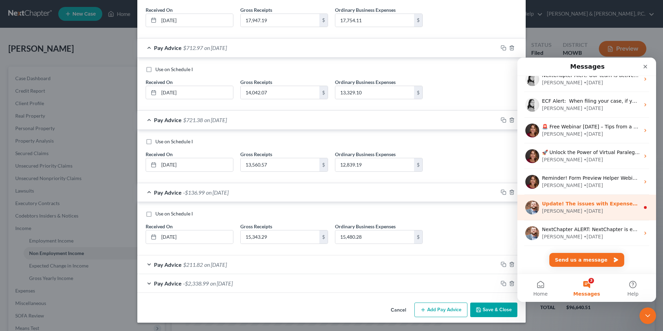
click at [584, 208] on div "• [DATE]" at bounding box center [593, 210] width 19 height 7
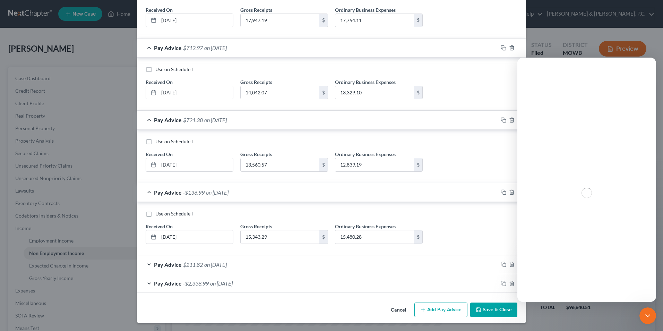
scroll to position [59, 0]
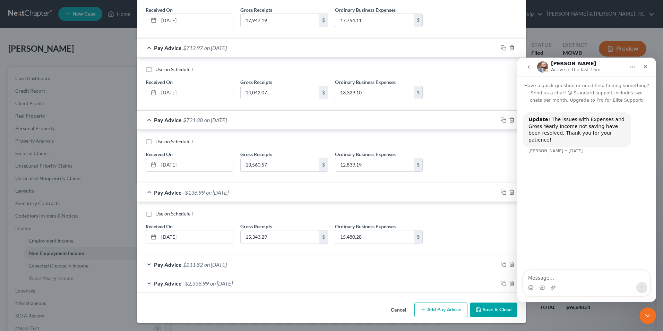
click at [529, 68] on icon "go back" at bounding box center [528, 66] width 2 height 3
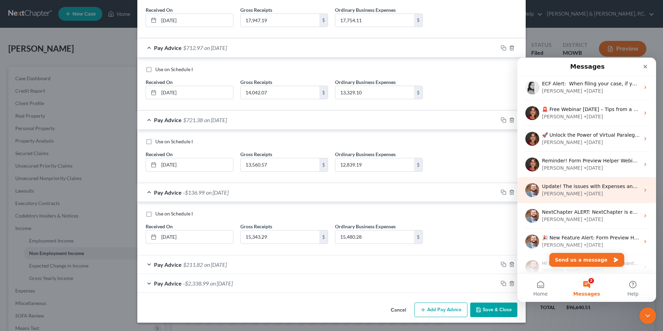
scroll to position [0, 0]
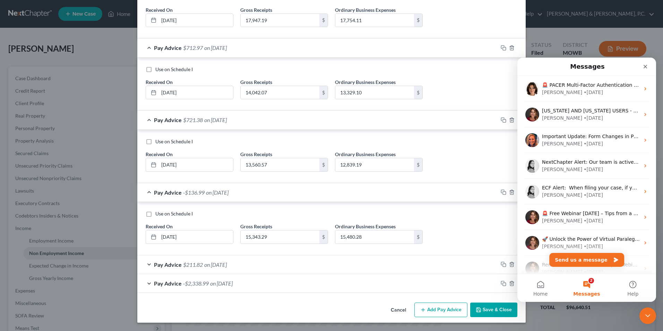
click at [587, 286] on button "2 Messages" at bounding box center [586, 288] width 46 height 28
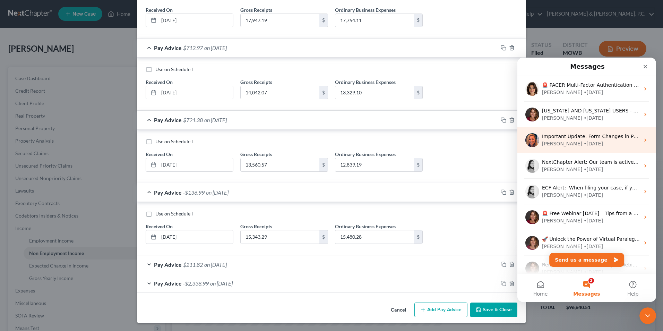
click at [535, 145] on img "Intercom messenger" at bounding box center [532, 140] width 14 height 14
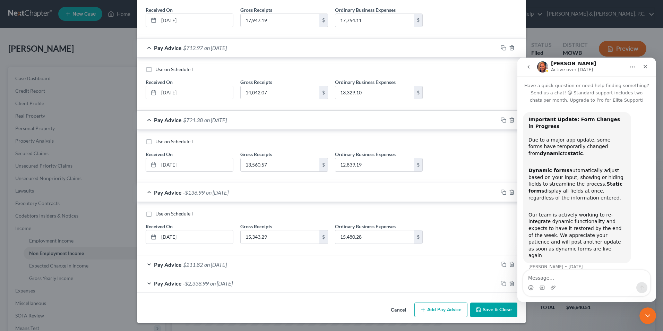
click at [528, 64] on icon "go back" at bounding box center [529, 67] width 6 height 6
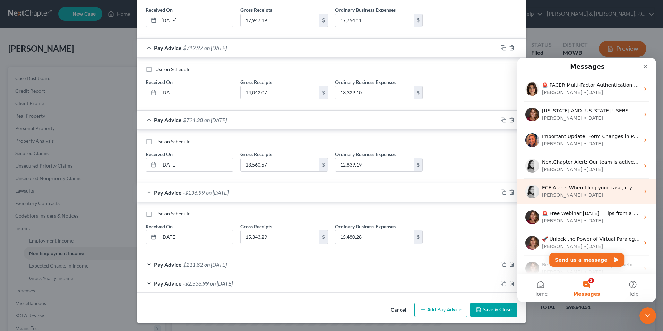
click at [584, 195] on div "• [DATE]" at bounding box center [593, 194] width 19 height 7
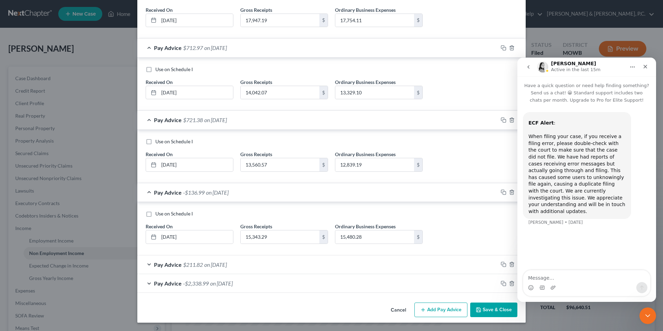
click at [529, 66] on icon "go back" at bounding box center [529, 67] width 6 height 6
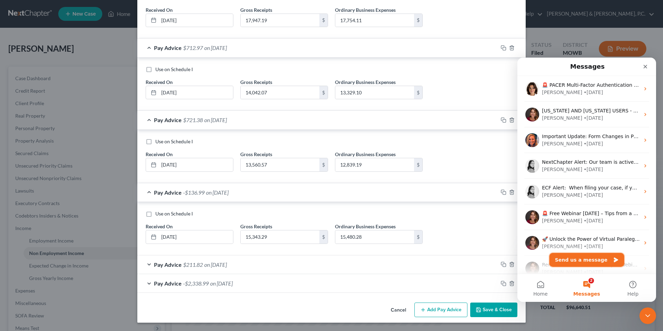
click at [579, 260] on button "Send us a message" at bounding box center [586, 260] width 75 height 14
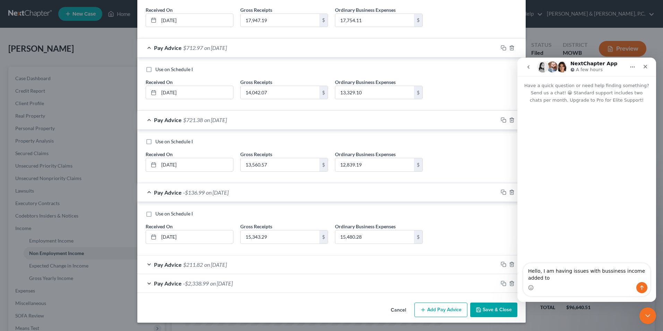
drag, startPoint x: 606, startPoint y: 271, endPoint x: 602, endPoint y: 288, distance: 18.2
click at [600, 292] on div "Intercom messenger" at bounding box center [586, 287] width 127 height 11
drag, startPoint x: 629, startPoint y: 273, endPoint x: 633, endPoint y: 279, distance: 7.4
click at [633, 279] on textarea "Hello, I am having issues with business income added to" at bounding box center [586, 272] width 127 height 19
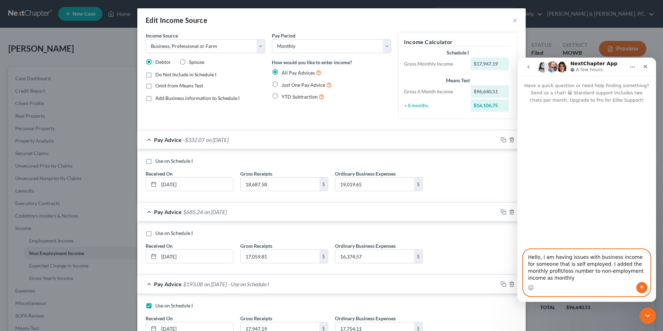
click at [554, 279] on textarea "Hello, I am having issues with business income for someone that is self employe…" at bounding box center [586, 265] width 127 height 33
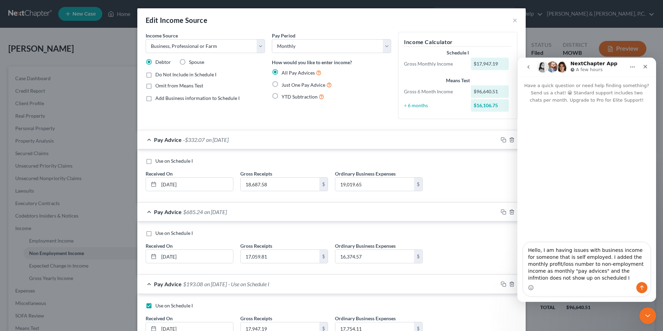
drag, startPoint x: 601, startPoint y: 271, endPoint x: 614, endPoint y: 278, distance: 14.6
click at [603, 288] on div "Intercom messenger" at bounding box center [586, 287] width 127 height 11
drag, startPoint x: 614, startPoint y: 271, endPoint x: 602, endPoint y: 272, distance: 12.5
click at [602, 272] on textarea "Hello, I am having issues with business income for someone that is self employe…" at bounding box center [586, 262] width 127 height 40
click at [571, 271] on textarea "Hello, I am having issues with business income for someone that is self-employe…" at bounding box center [586, 262] width 127 height 40
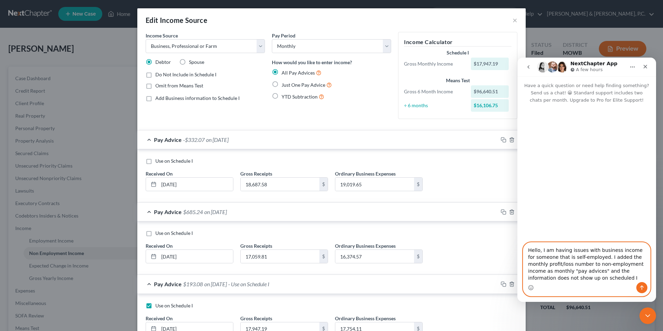
click at [601, 279] on textarea "Hello, I am having issues with business income for someone that is self-employe…" at bounding box center [586, 262] width 127 height 40
type textarea "Hello, I am having issues with business income for someone that is self-employe…"
click at [641, 288] on icon "Send a message…" at bounding box center [642, 288] width 6 height 6
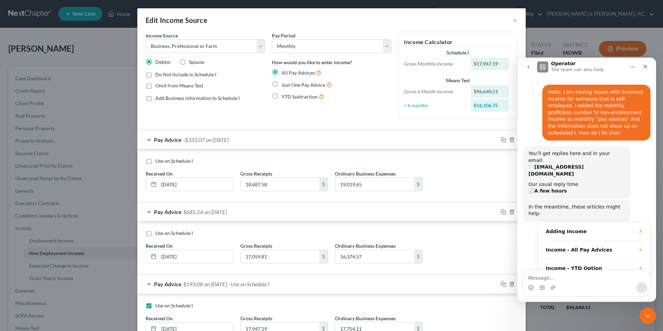
scroll to position [32, 0]
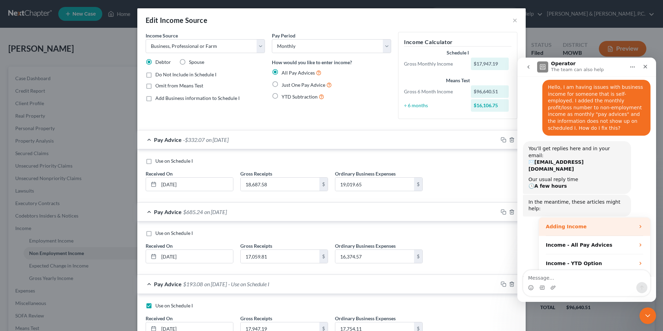
click at [585, 223] on div "Adding Income" at bounding box center [590, 226] width 89 height 7
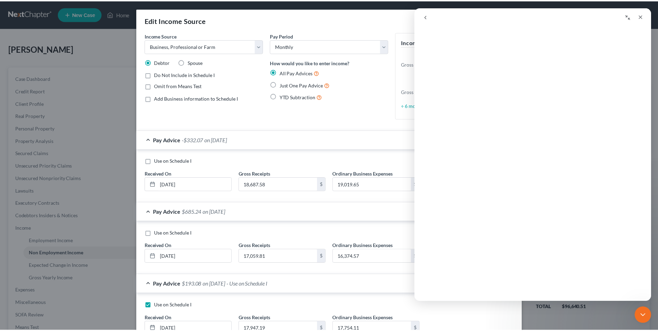
scroll to position [0, 0]
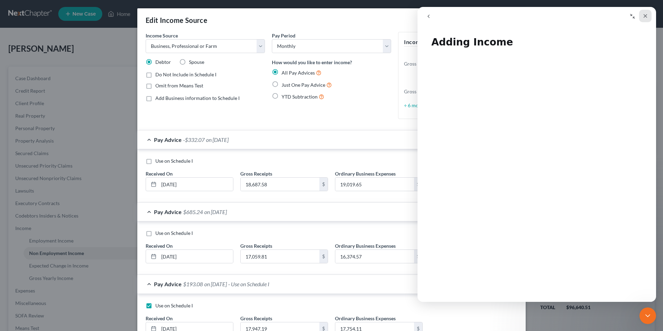
click at [644, 14] on icon "Close" at bounding box center [646, 16] width 6 height 6
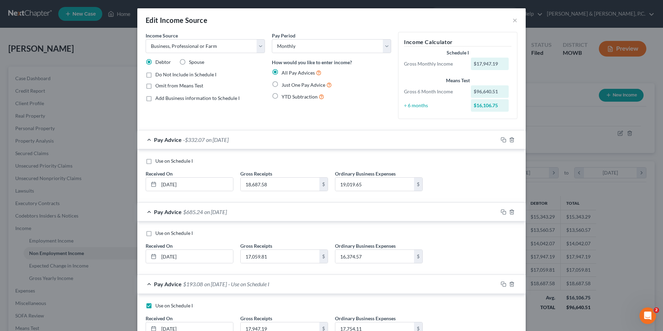
click at [552, 125] on div "Edit Income Source × Income Source * Select Unemployment Disability (from emplo…" at bounding box center [331, 165] width 663 height 331
click at [512, 18] on button "×" at bounding box center [514, 20] width 5 height 8
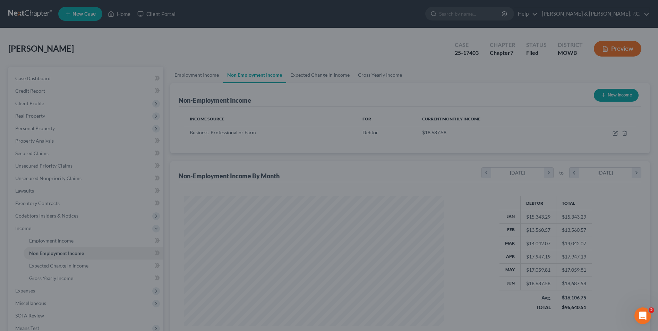
scroll to position [346608, 346465]
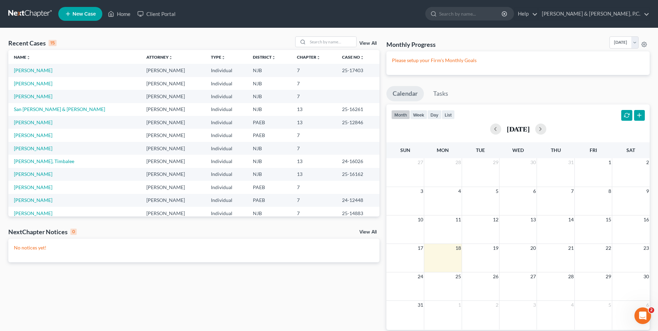
scroll to position [48, 0]
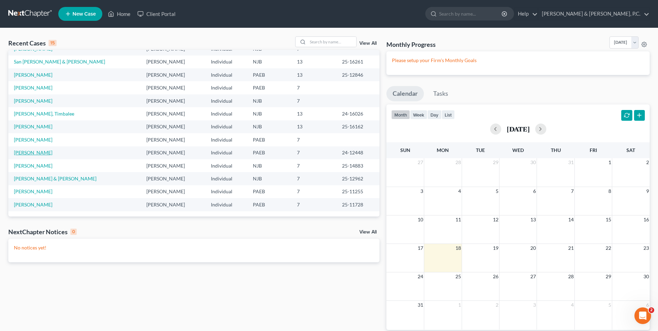
click at [47, 151] on link "[PERSON_NAME]" at bounding box center [33, 152] width 38 height 6
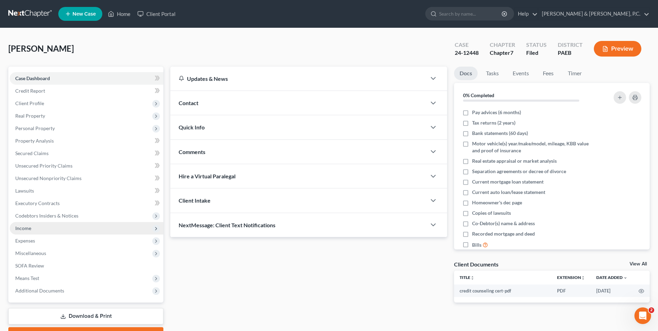
click at [45, 230] on span "Income" at bounding box center [87, 228] width 154 height 12
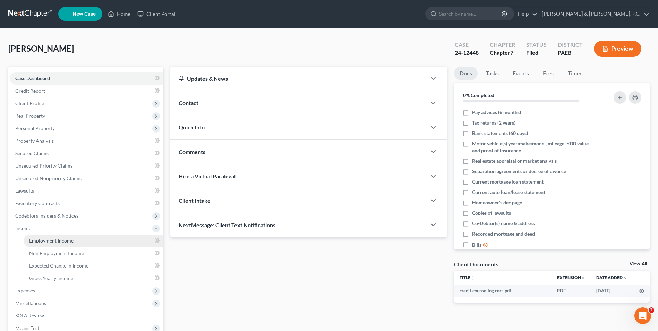
click at [64, 242] on span "Employment Income" at bounding box center [51, 241] width 44 height 6
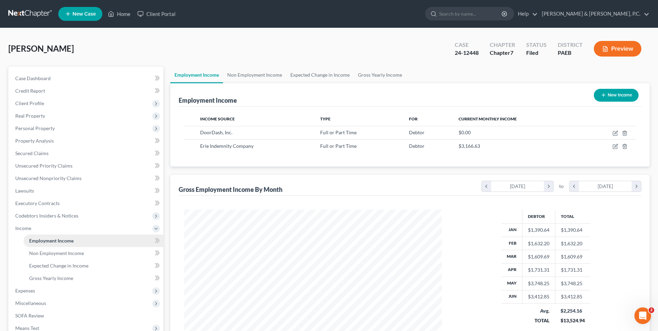
scroll to position [129, 271]
click at [71, 252] on span "Non Employment Income" at bounding box center [56, 253] width 55 height 6
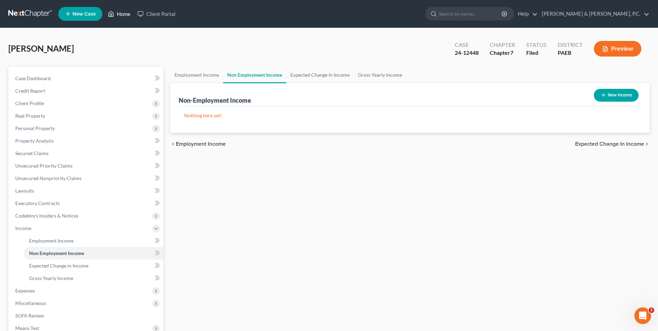
click at [117, 13] on link "Home" at bounding box center [118, 14] width 29 height 12
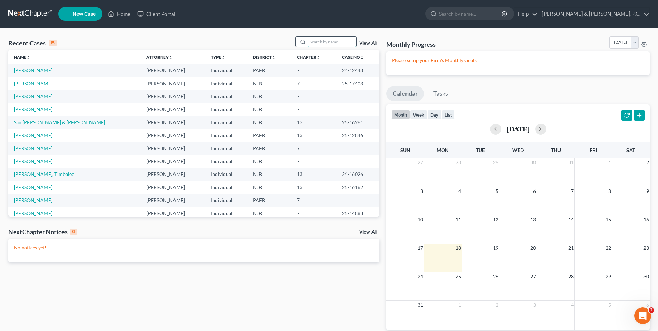
click at [315, 43] on input "search" at bounding box center [332, 42] width 49 height 10
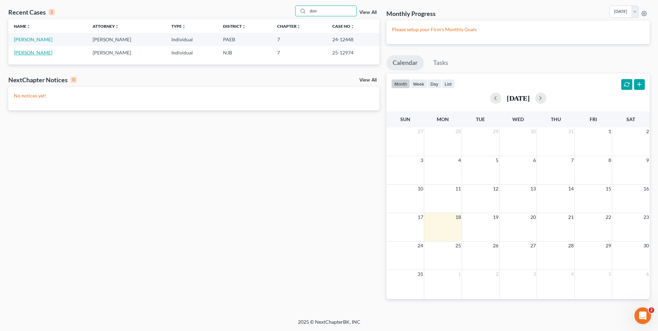
type input "dim"
click at [39, 55] on link "Dimeck, Joseph" at bounding box center [33, 53] width 38 height 6
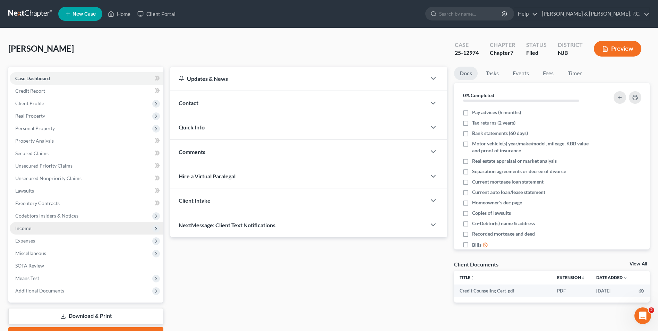
click at [33, 230] on span "Income" at bounding box center [87, 228] width 154 height 12
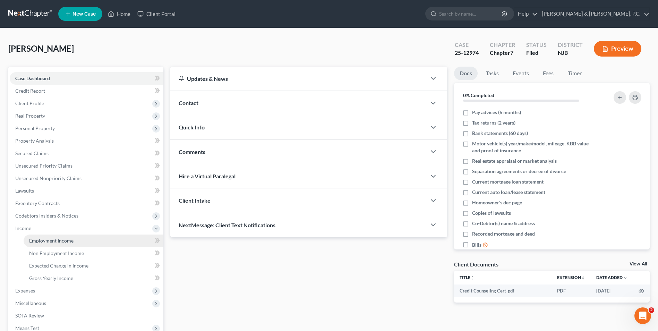
click at [52, 245] on link "Employment Income" at bounding box center [94, 240] width 140 height 12
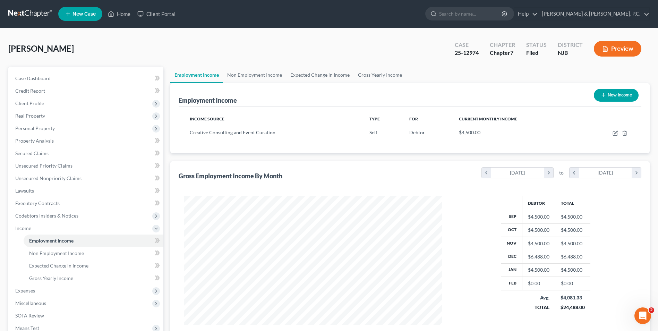
scroll to position [129, 271]
click at [64, 255] on span "Non Employment Income" at bounding box center [56, 253] width 55 height 6
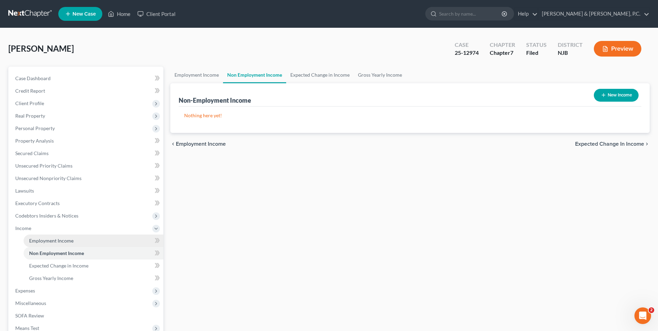
click at [68, 240] on span "Employment Income" at bounding box center [51, 241] width 44 height 6
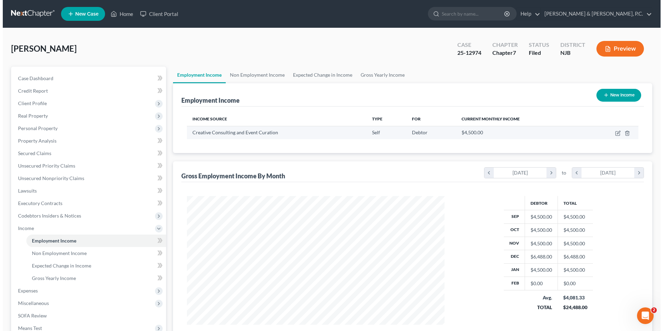
scroll to position [129, 271]
click at [614, 132] on icon "button" at bounding box center [615, 133] width 6 height 6
select select "1"
select select "33"
select select "0"
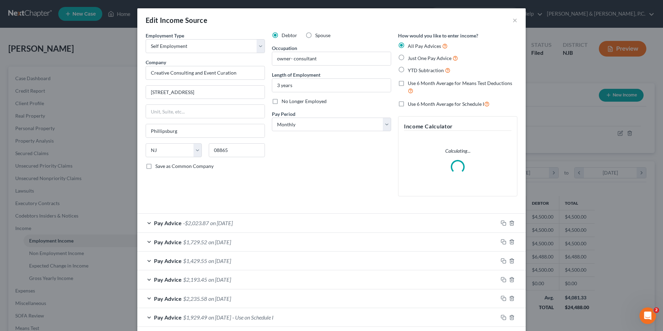
scroll to position [130, 274]
click at [501, 223] on icon "button" at bounding box center [504, 223] width 6 height 6
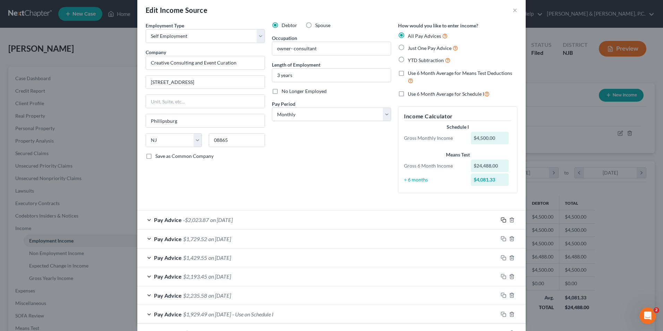
scroll to position [9, 0]
click at [148, 221] on div "Pay Advice -$2,023.87 on 02/28/2025" at bounding box center [317, 221] width 361 height 18
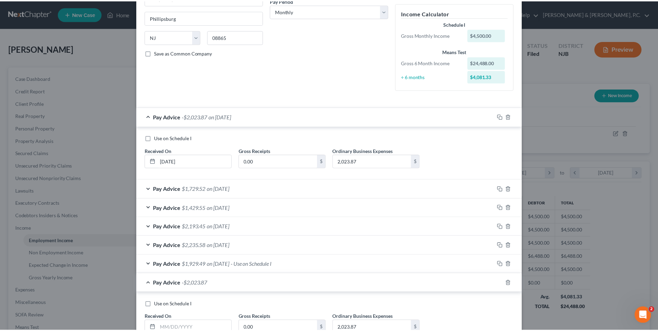
scroll to position [0, 0]
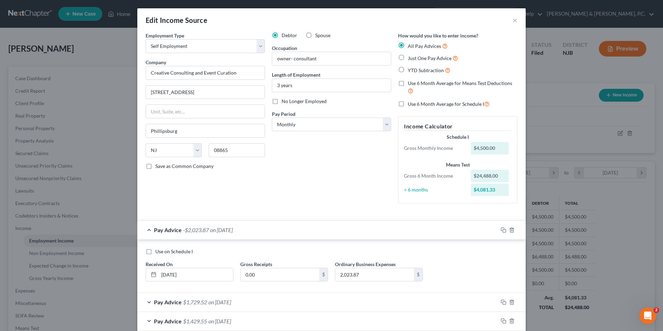
click at [509, 21] on div "Edit Income Source ×" at bounding box center [331, 20] width 388 height 24
click at [517, 20] on div "Edit Income Source ×" at bounding box center [331, 20] width 388 height 24
click at [513, 21] on button "×" at bounding box center [514, 20] width 5 height 8
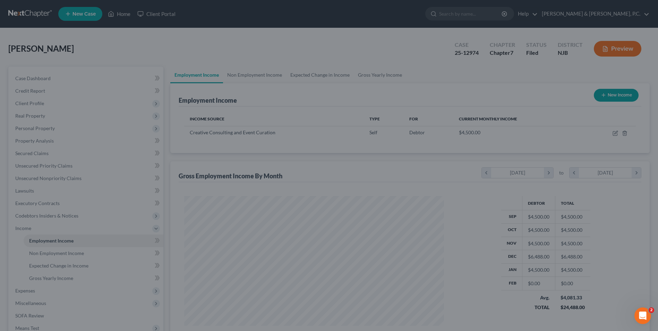
scroll to position [346608, 346465]
